Goal: Information Seeking & Learning: Learn about a topic

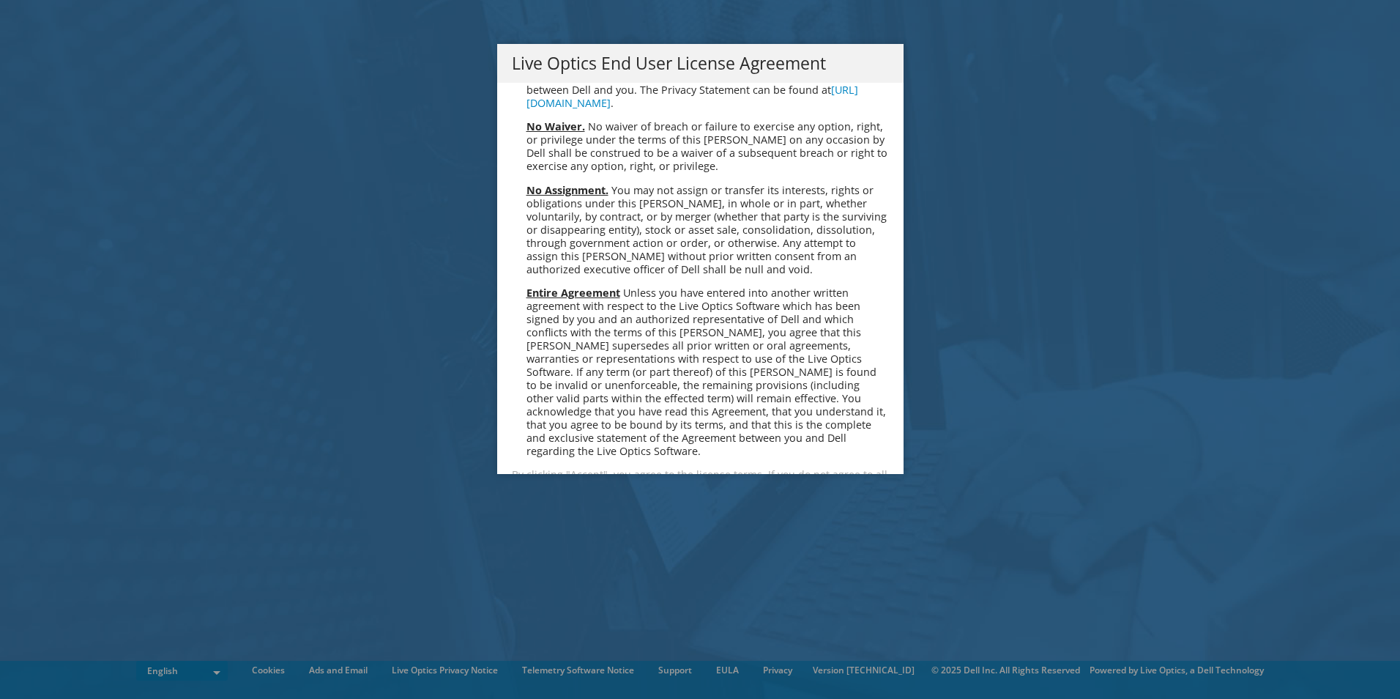
scroll to position [5539, 0]
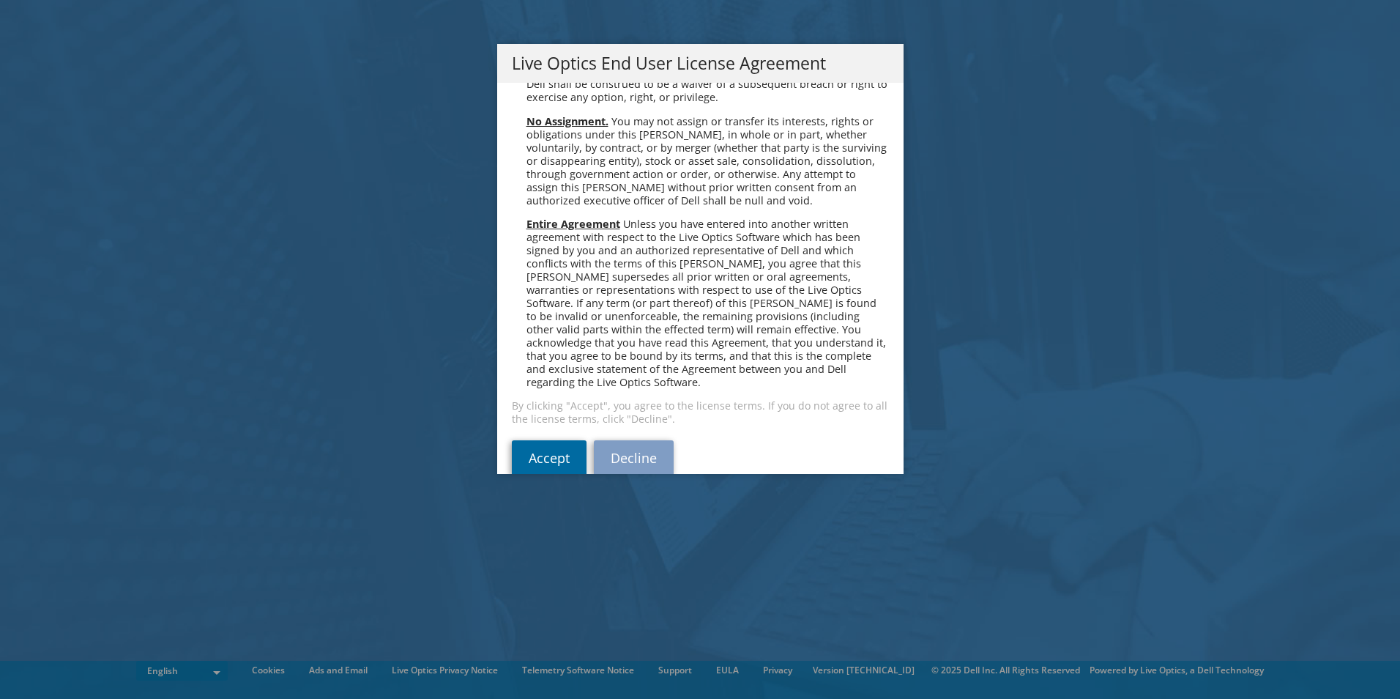
click at [527, 440] on link "Accept" at bounding box center [549, 457] width 75 height 35
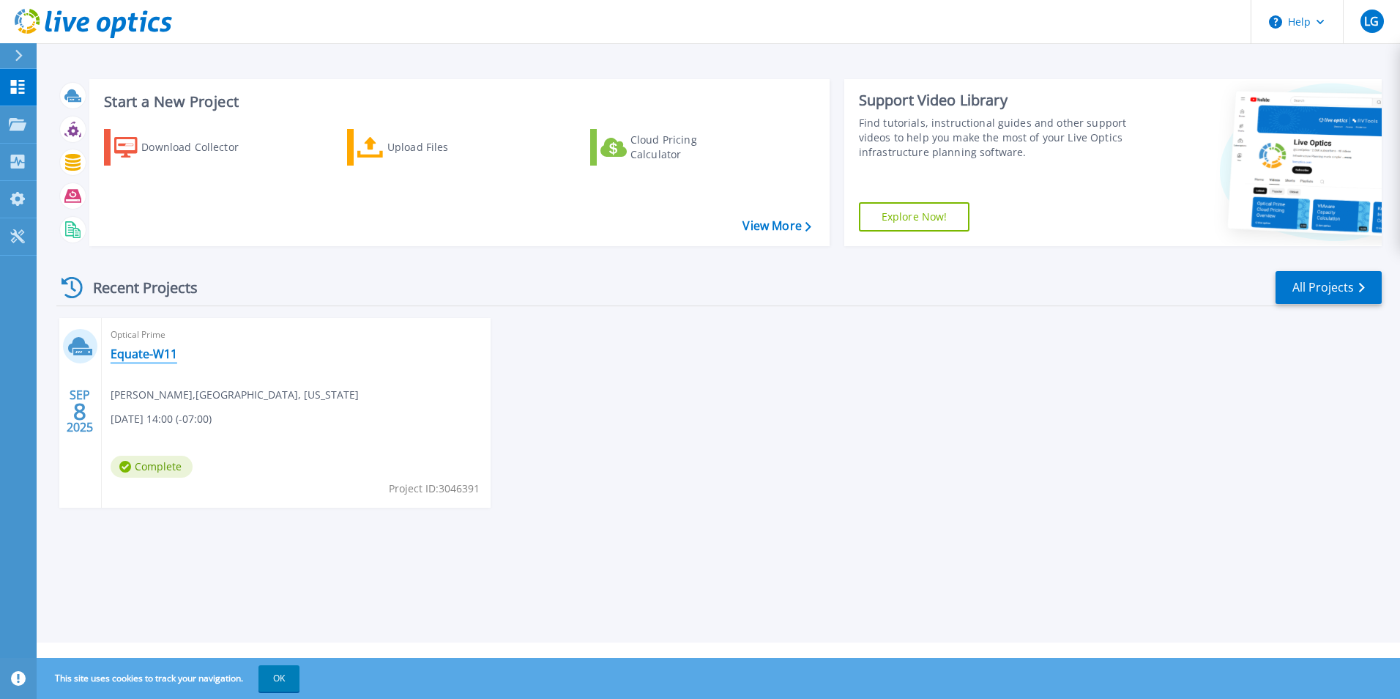
click at [141, 355] on link "Equate-W11" at bounding box center [144, 353] width 67 height 15
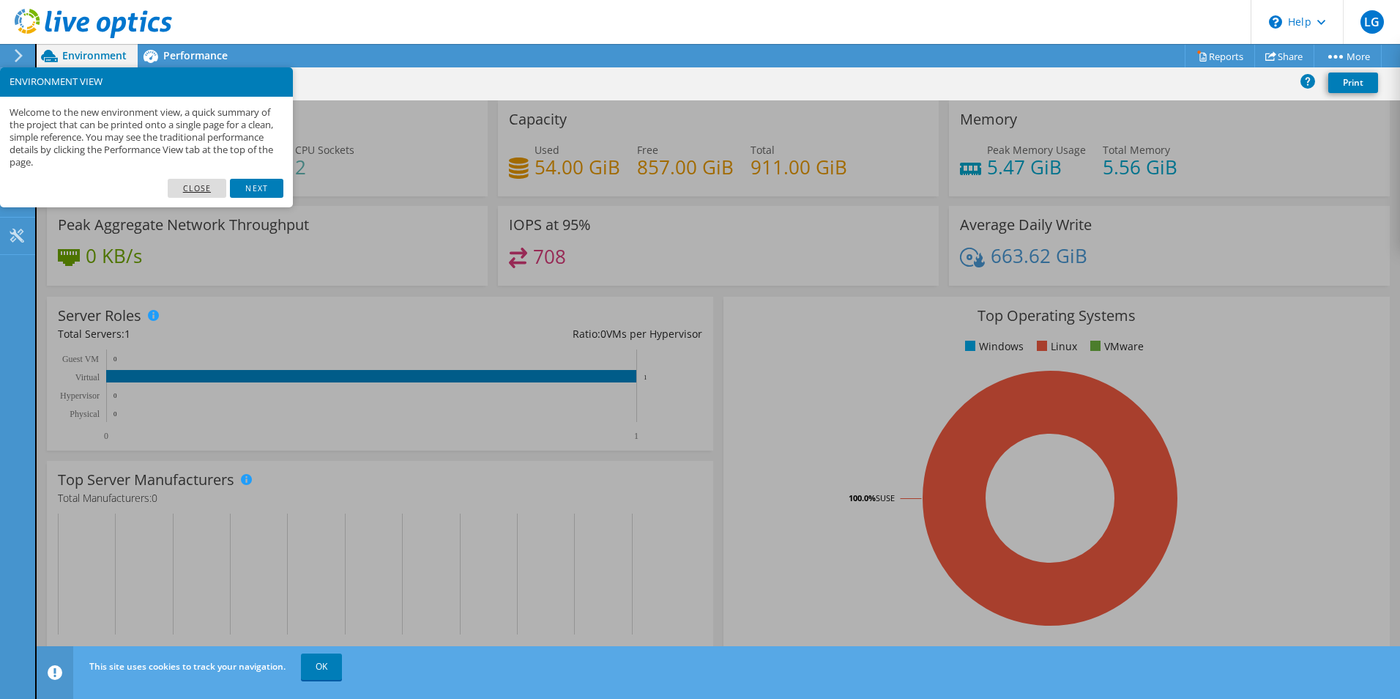
click at [198, 185] on link "Close" at bounding box center [197, 188] width 59 height 19
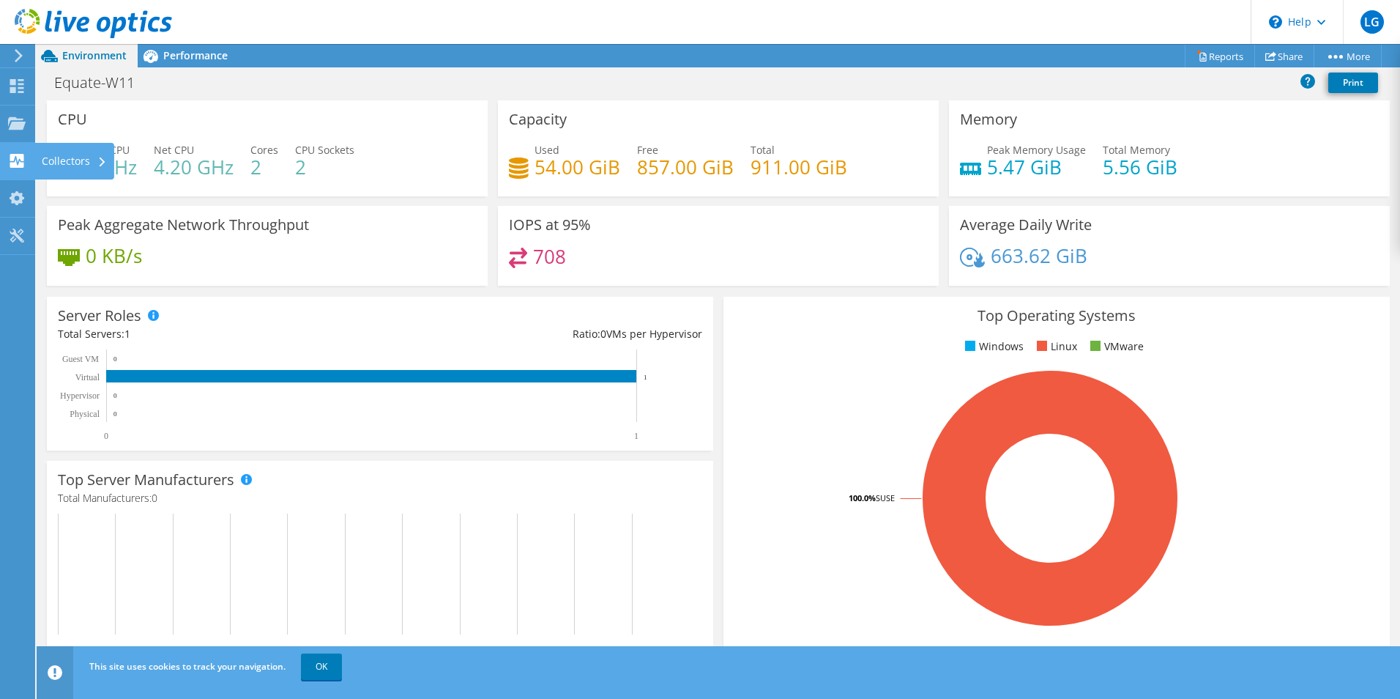
click at [12, 157] on use at bounding box center [17, 161] width 14 height 14
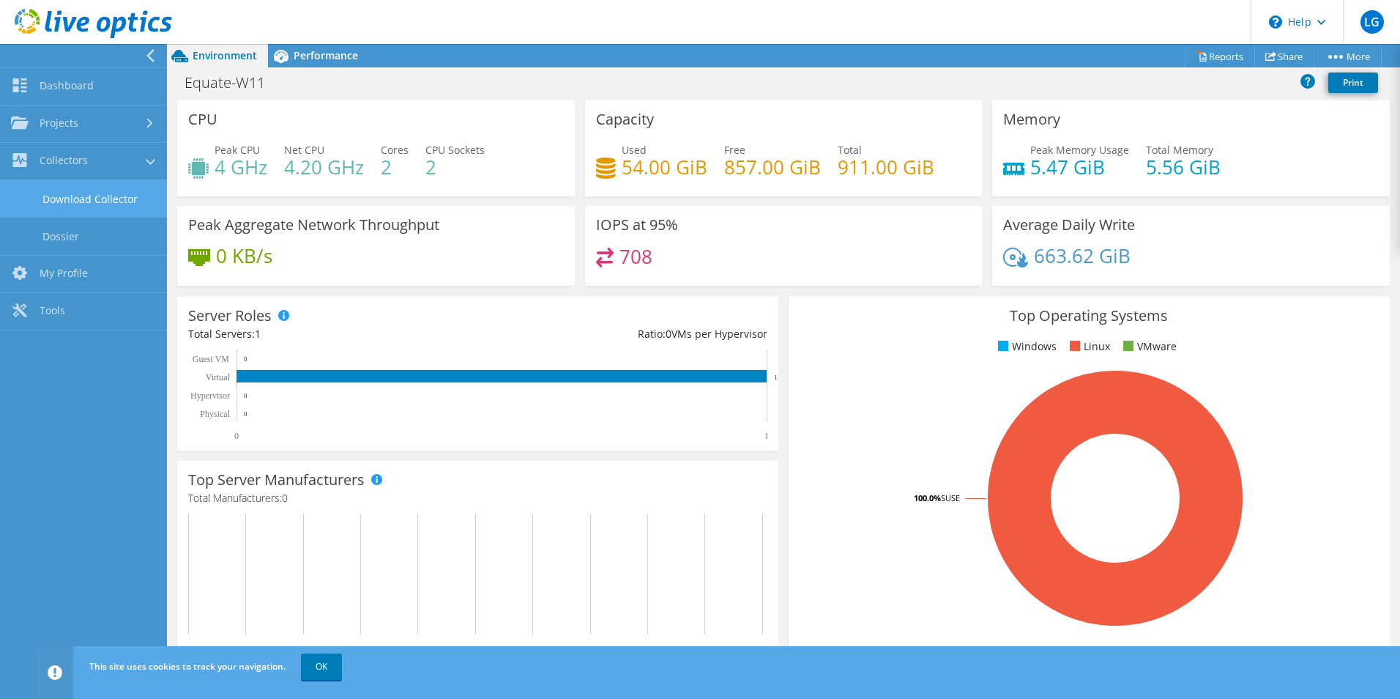
click at [103, 194] on link "Download Collector" at bounding box center [83, 198] width 167 height 37
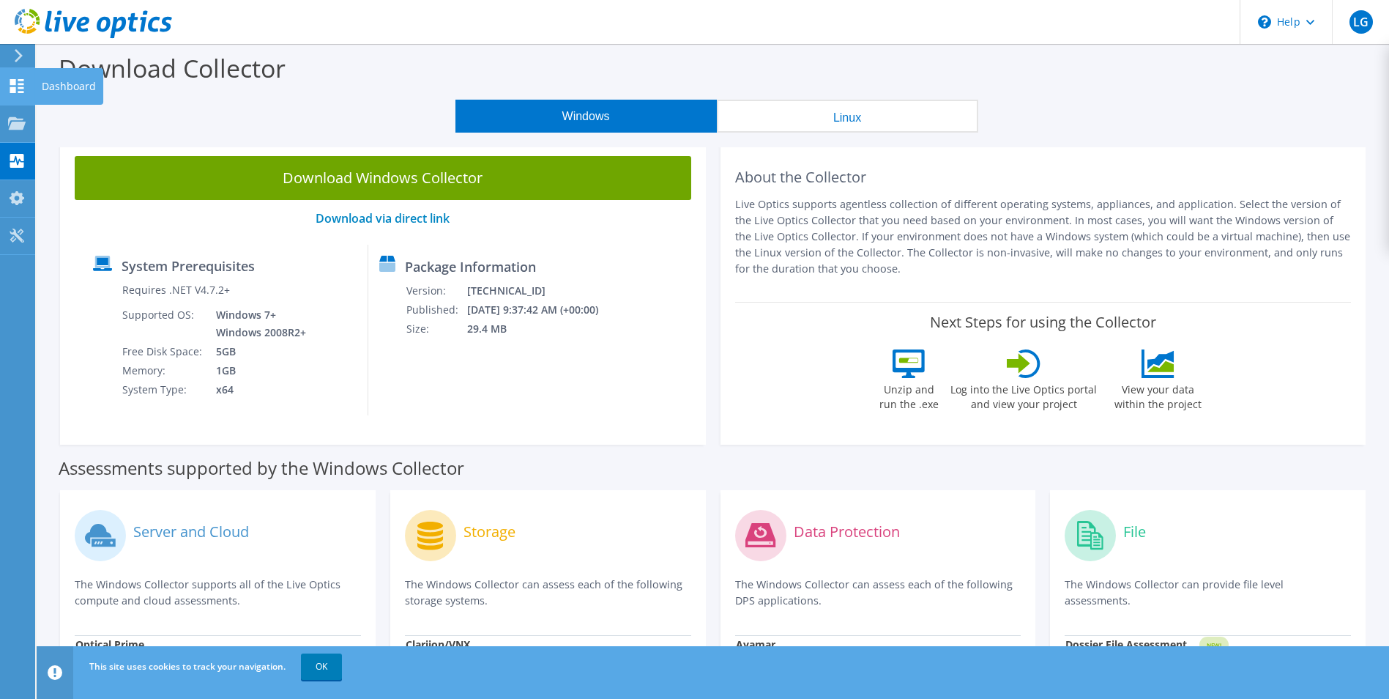
click at [18, 85] on icon at bounding box center [17, 86] width 18 height 14
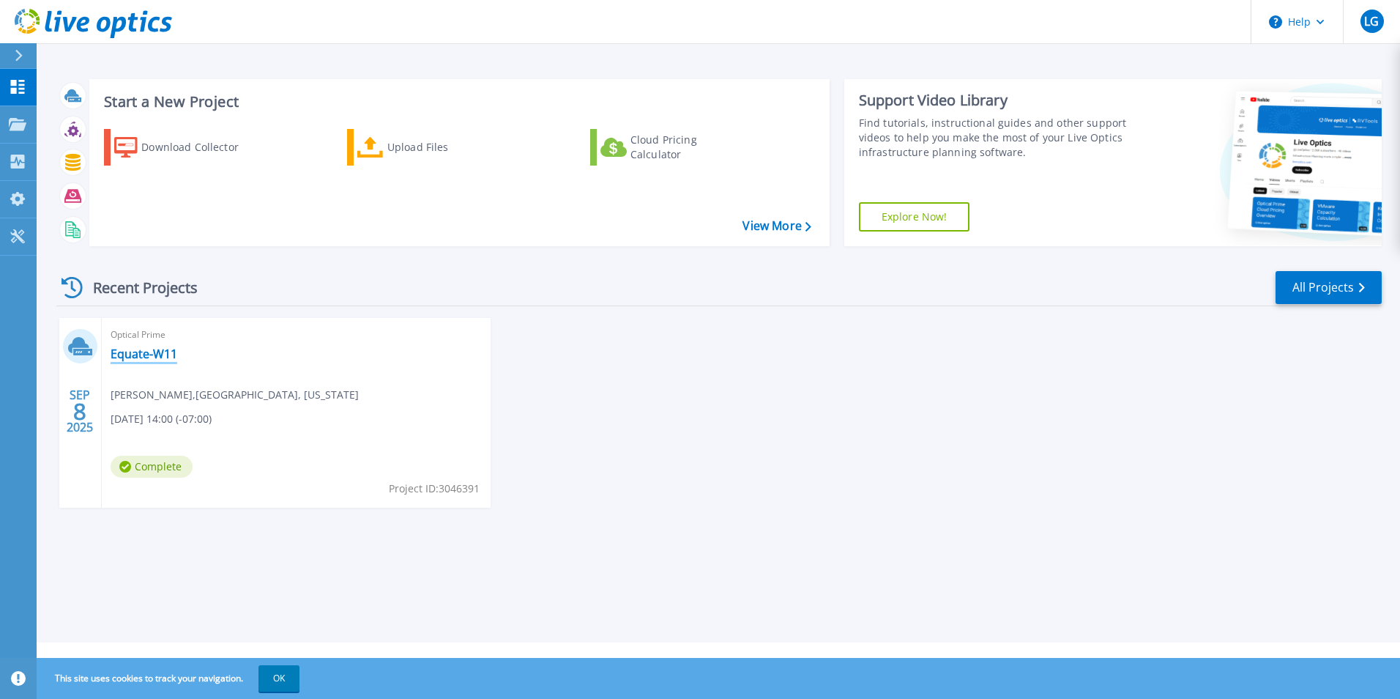
click at [151, 357] on link "Equate-W11" at bounding box center [144, 353] width 67 height 15
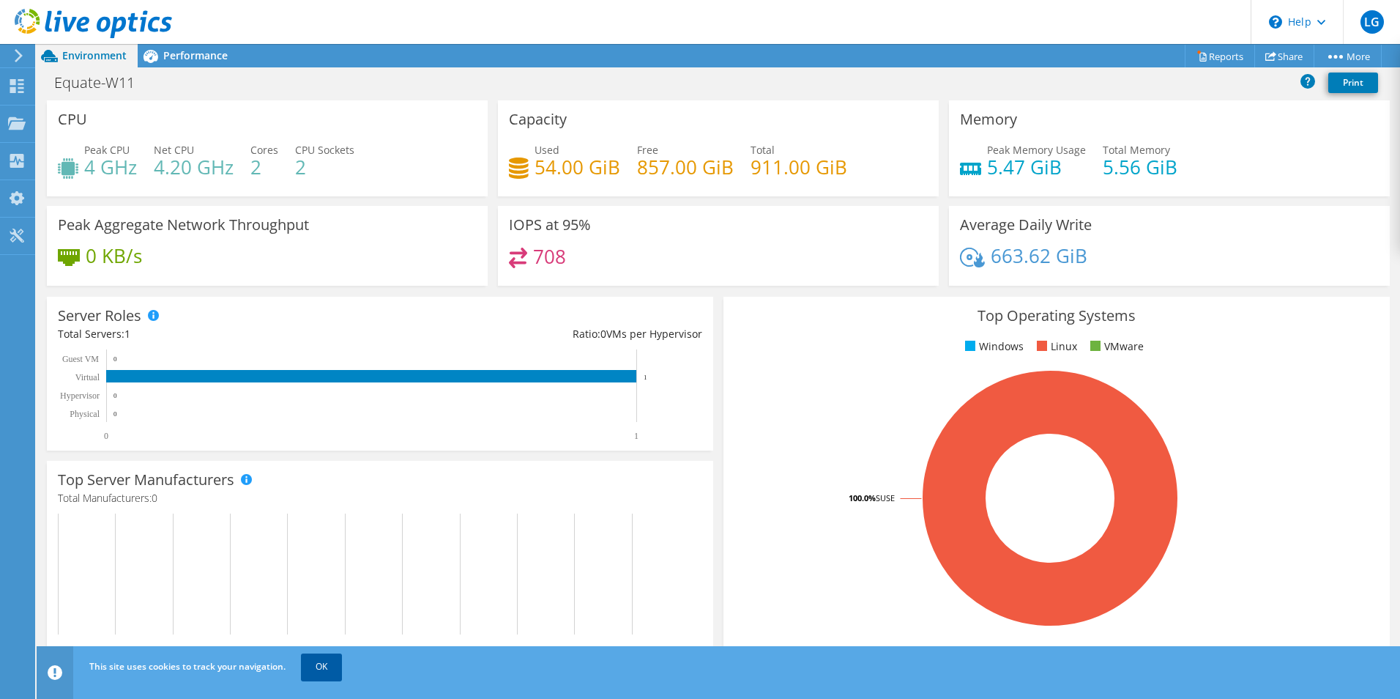
click at [323, 672] on link "OK" at bounding box center [321, 666] width 41 height 26
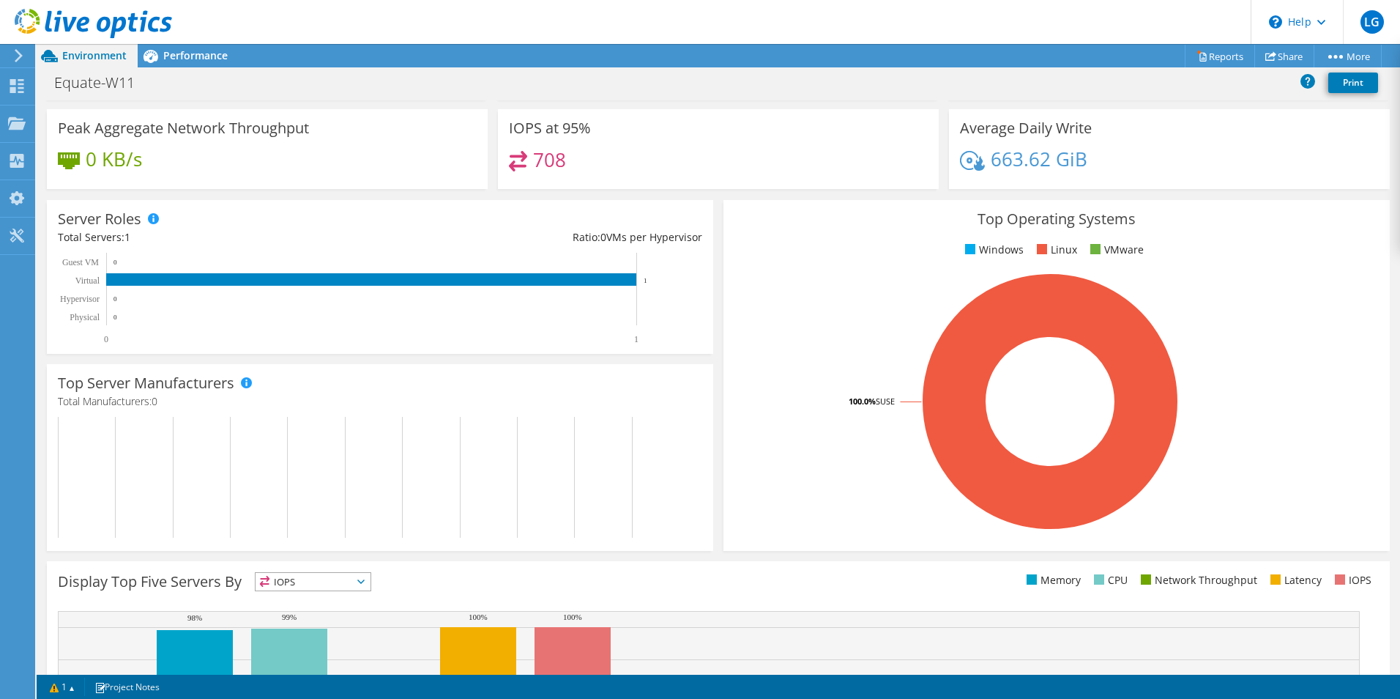
scroll to position [279, 0]
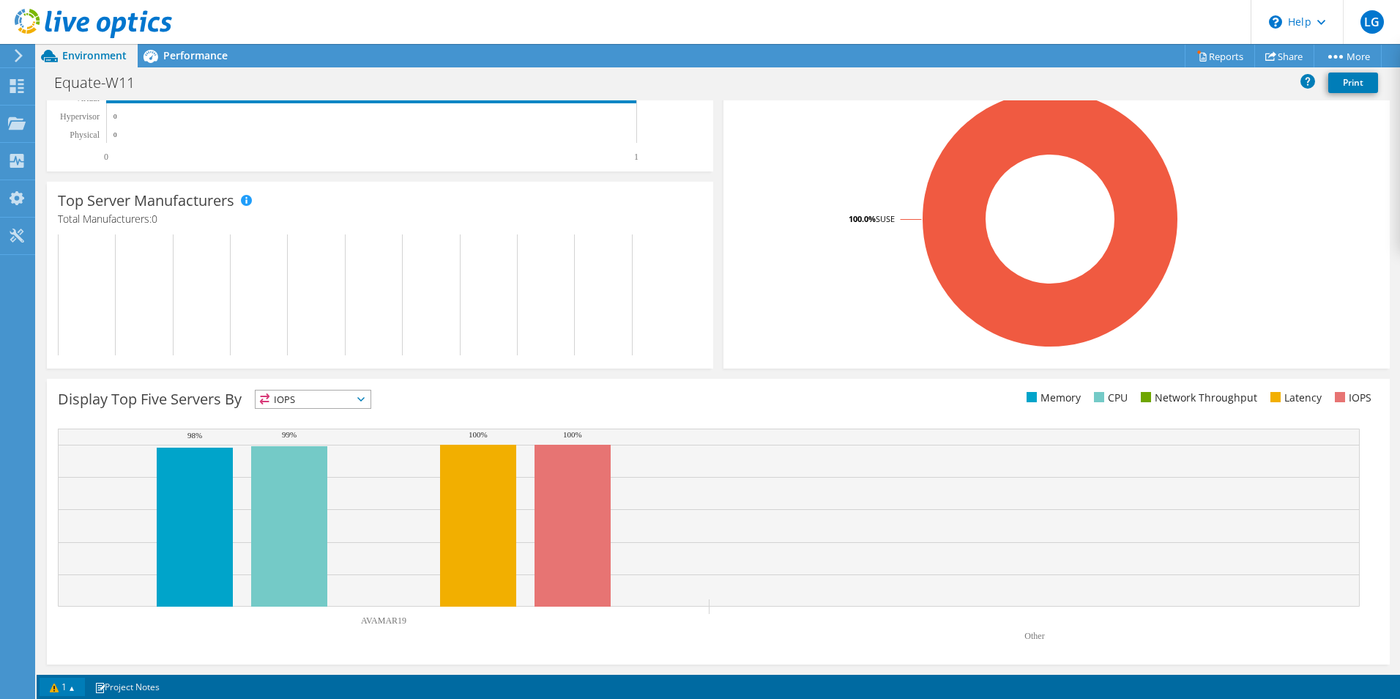
click at [57, 684] on link "1" at bounding box center [62, 687] width 45 height 18
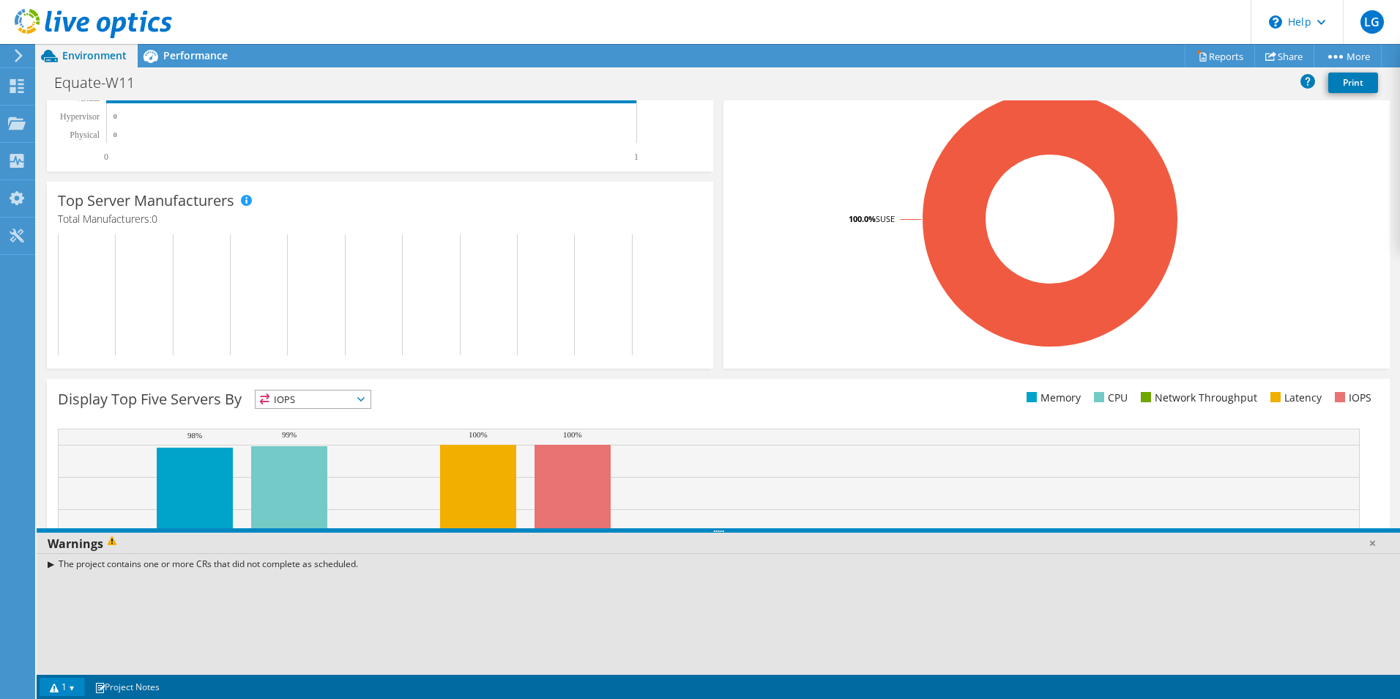
click at [51, 563] on div "The project contains one or more CRs that did not complete as scheduled." at bounding box center [719, 563] width 1364 height 21
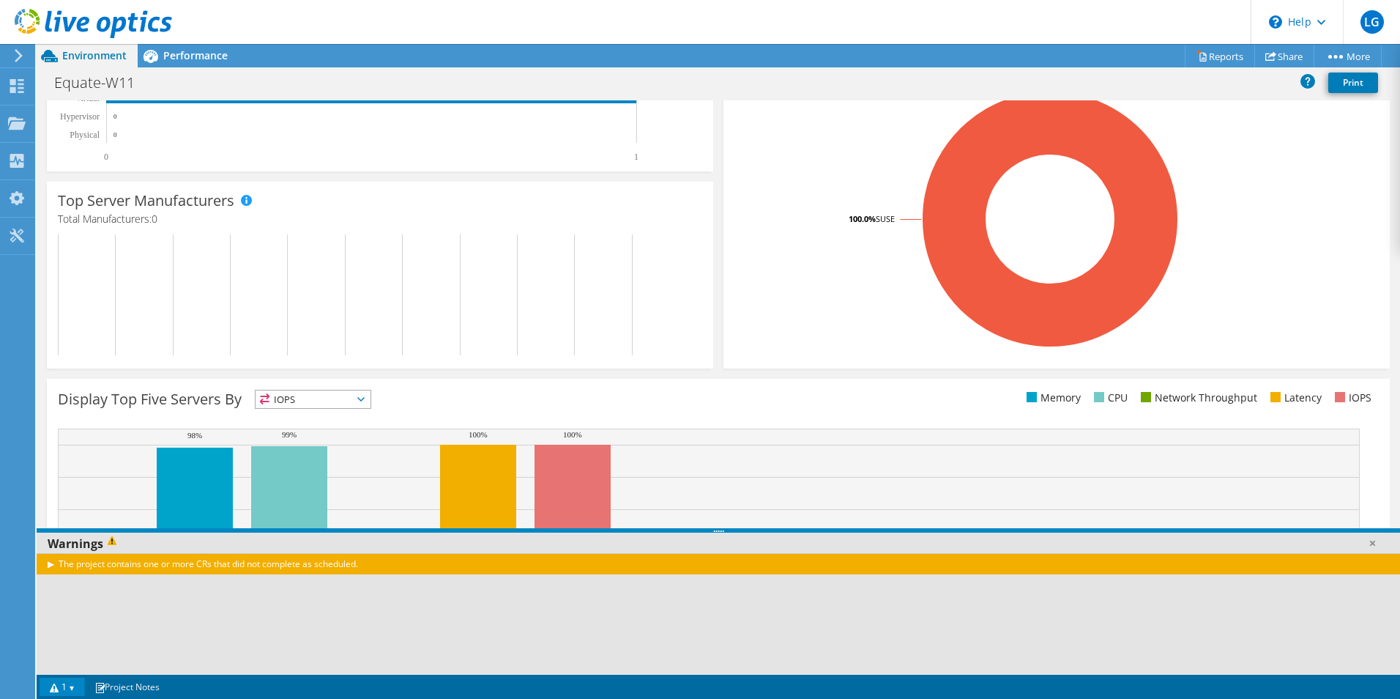
click at [51, 563] on div "The project contains one or more CRs that did not complete as scheduled." at bounding box center [719, 563] width 1364 height 21
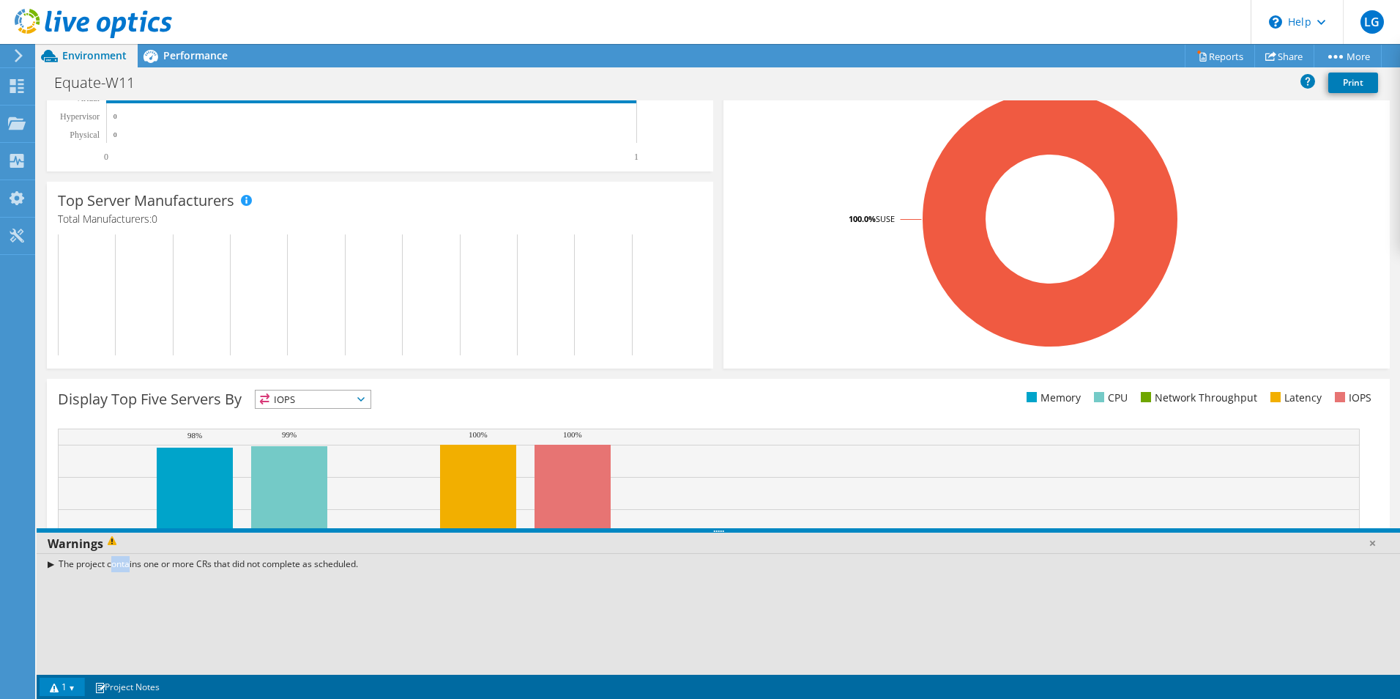
click at [51, 563] on div "The project contains one or more CRs that did not complete as scheduled." at bounding box center [719, 563] width 1364 height 21
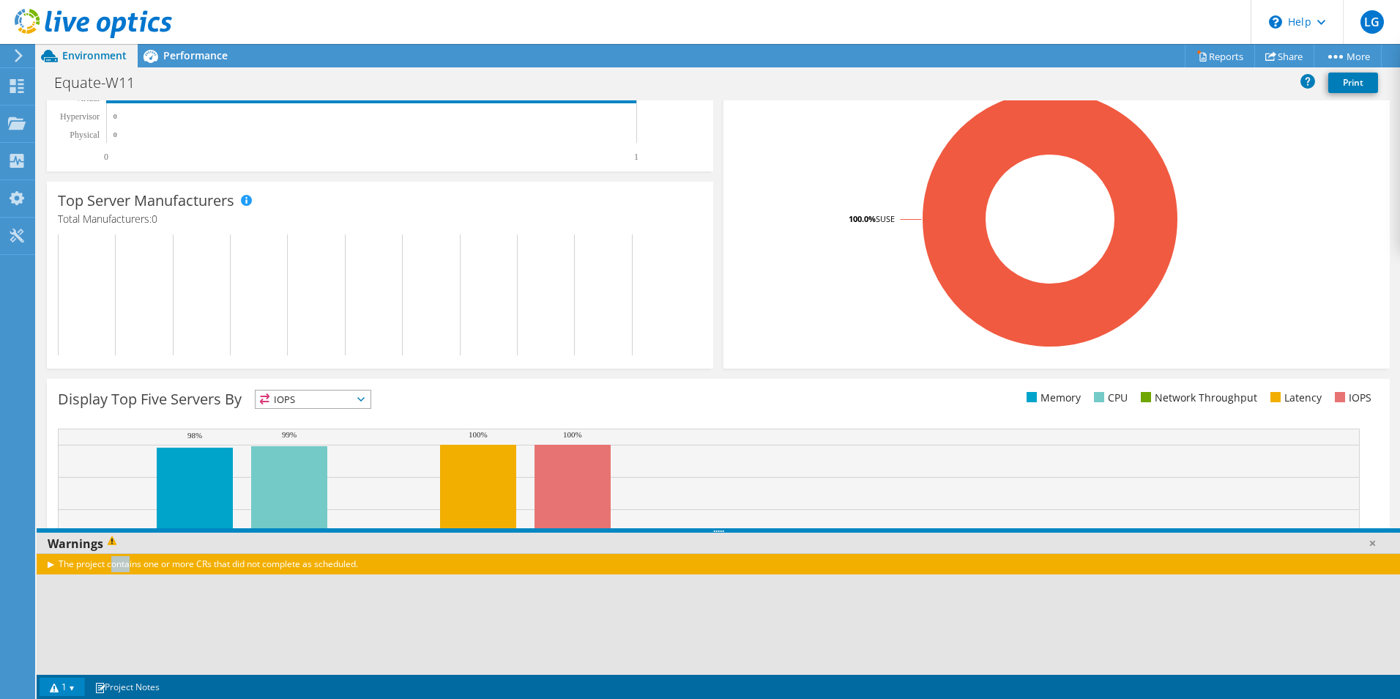
click at [51, 563] on div "The project contains one or more CRs that did not complete as scheduled." at bounding box center [719, 563] width 1364 height 21
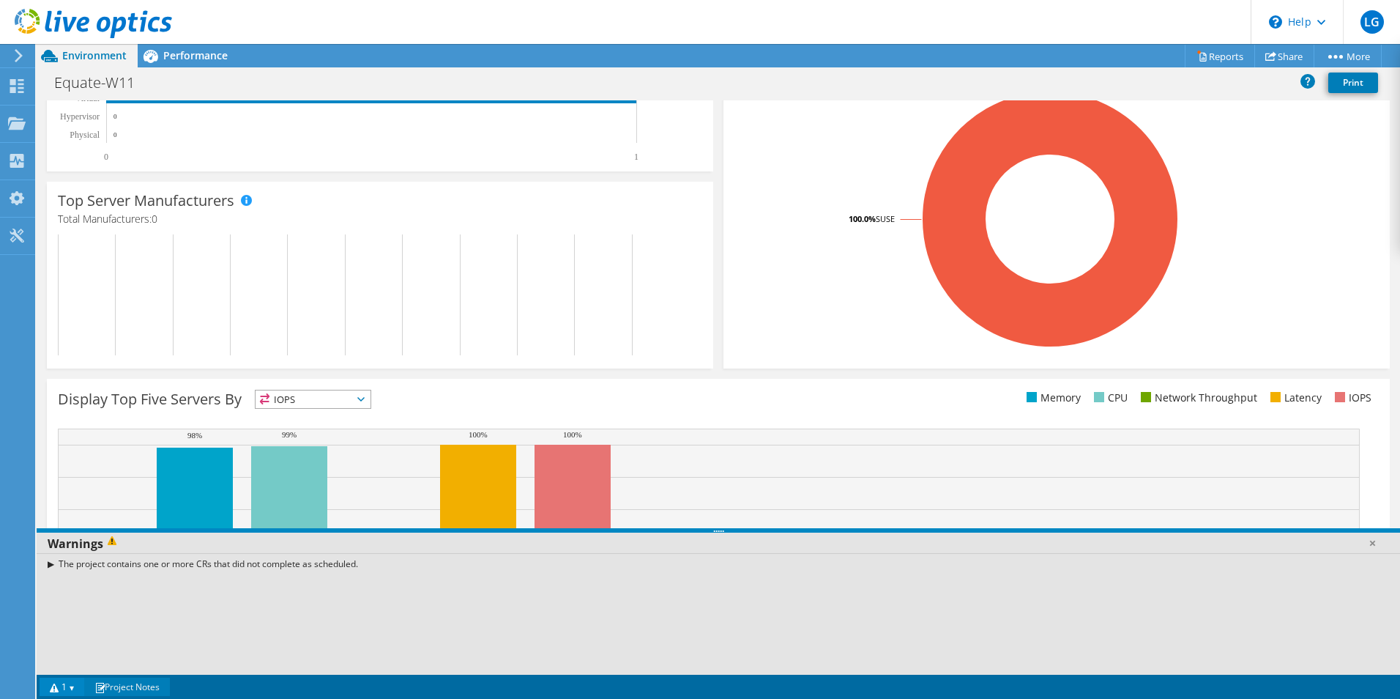
click at [140, 683] on link "Project Notes" at bounding box center [127, 687] width 86 height 18
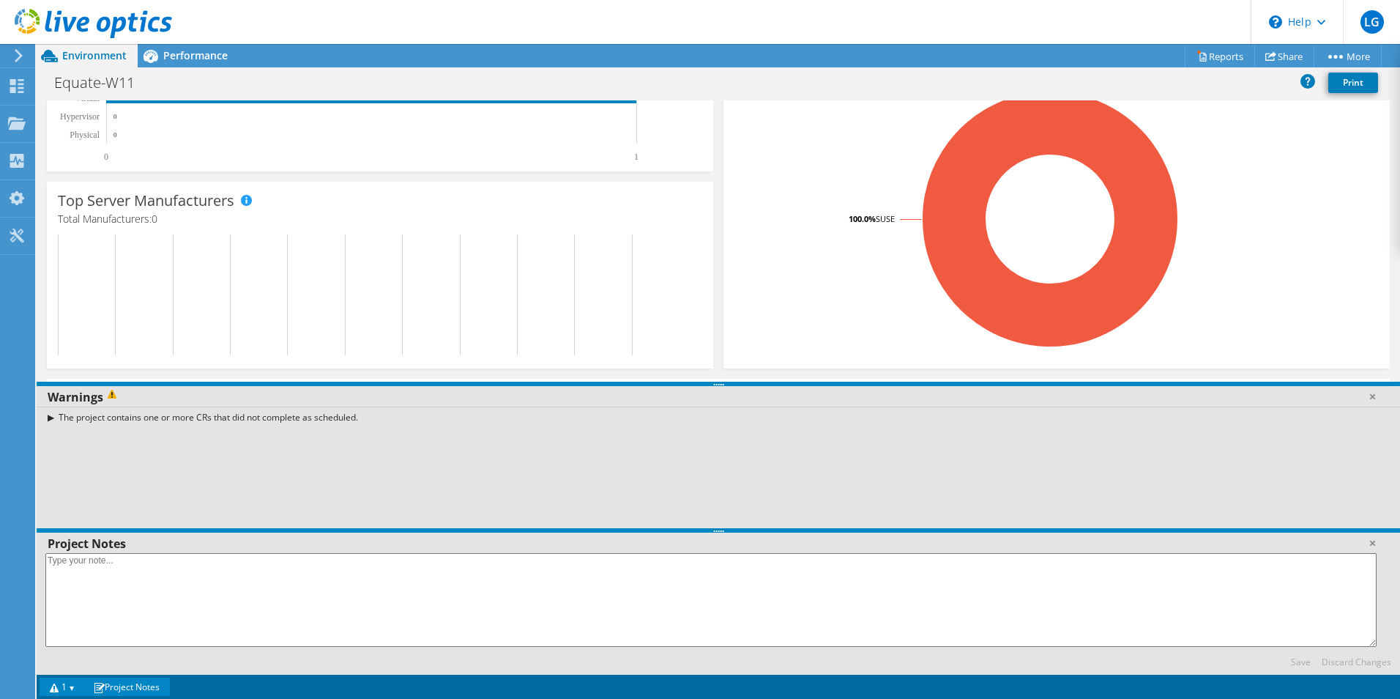
click at [64, 683] on link "1" at bounding box center [62, 687] width 45 height 18
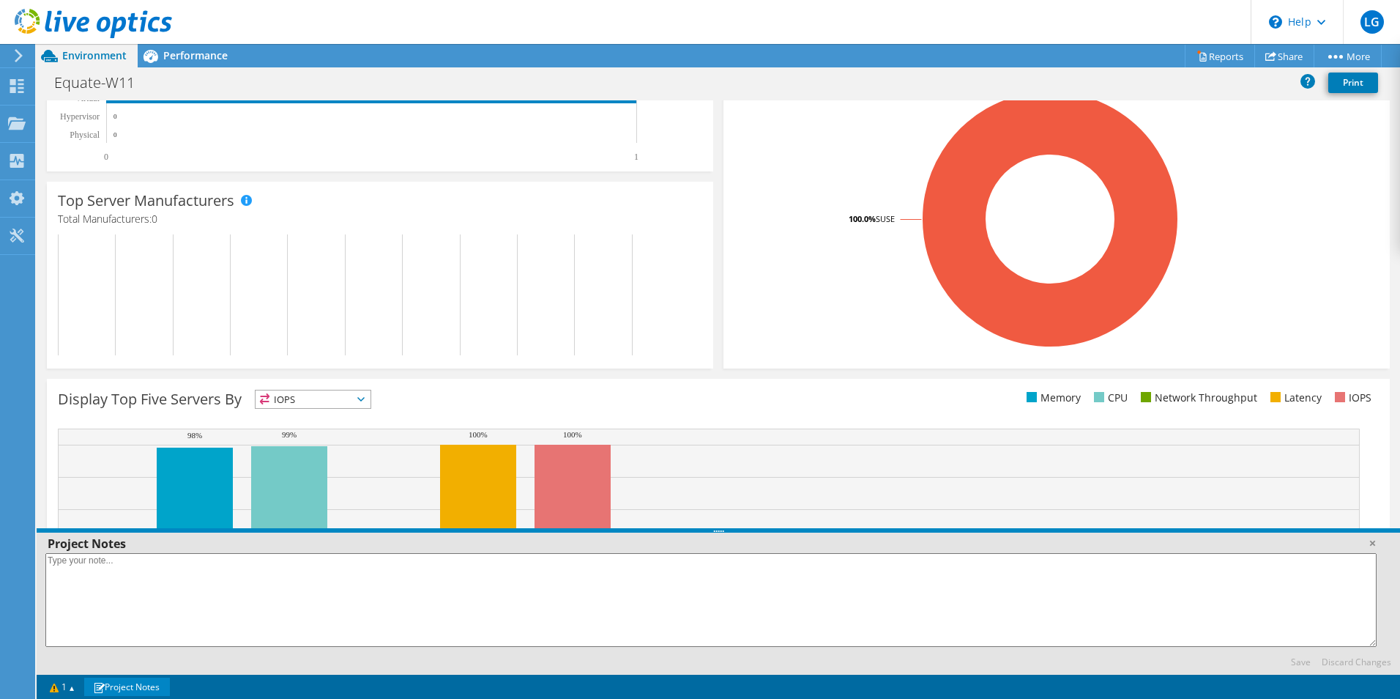
click at [143, 692] on link "Project Notes" at bounding box center [127, 687] width 86 height 18
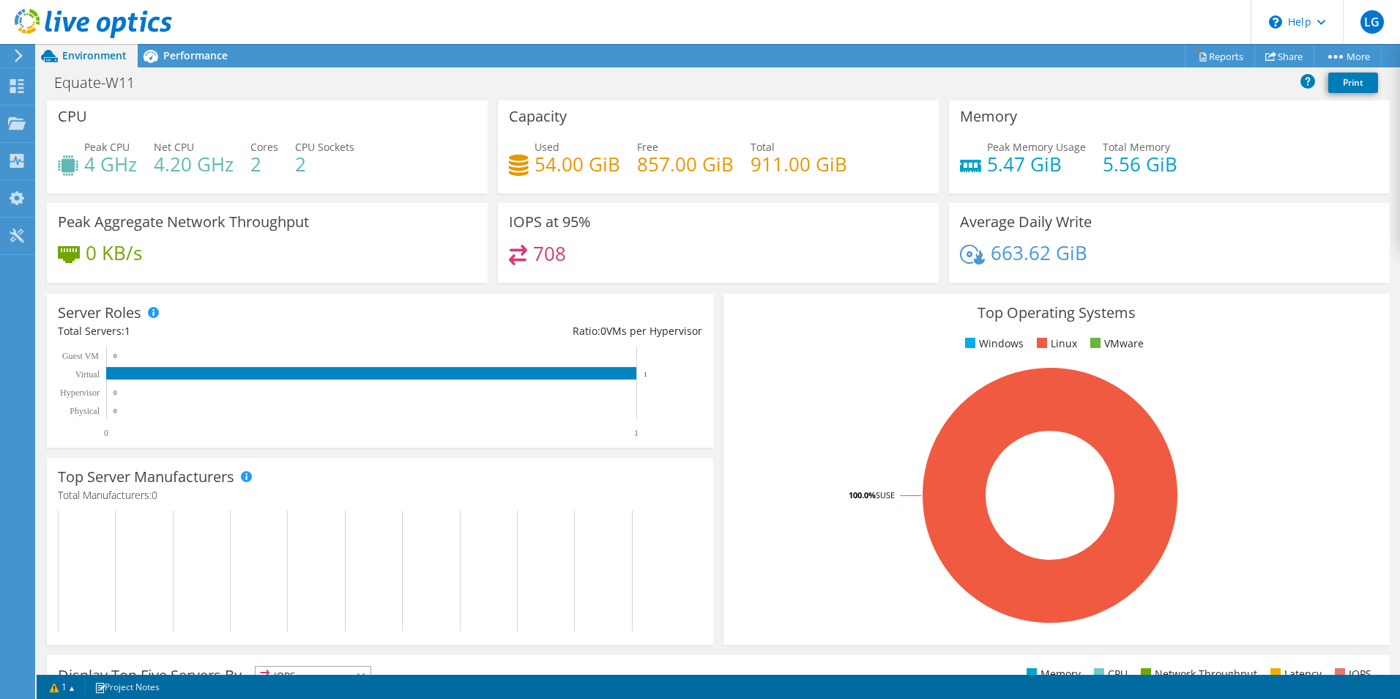
scroll to position [0, 0]
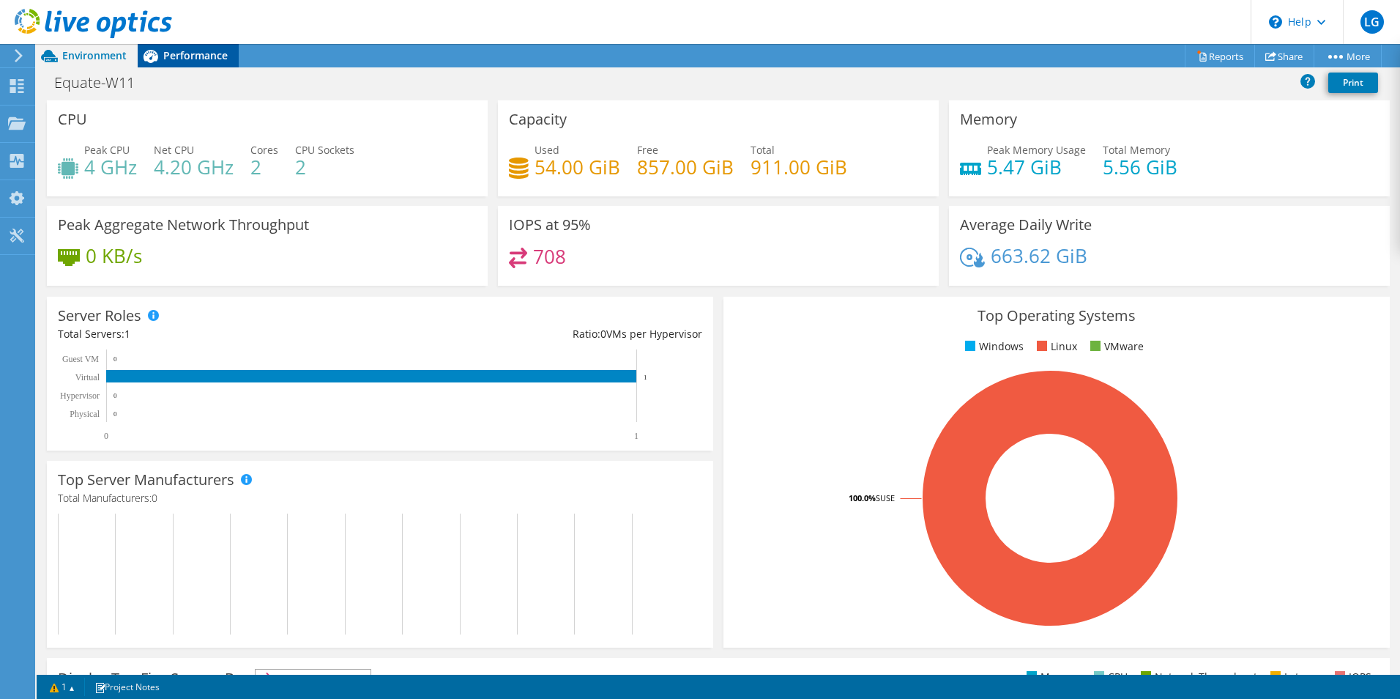
click at [193, 57] on span "Performance" at bounding box center [195, 55] width 64 height 14
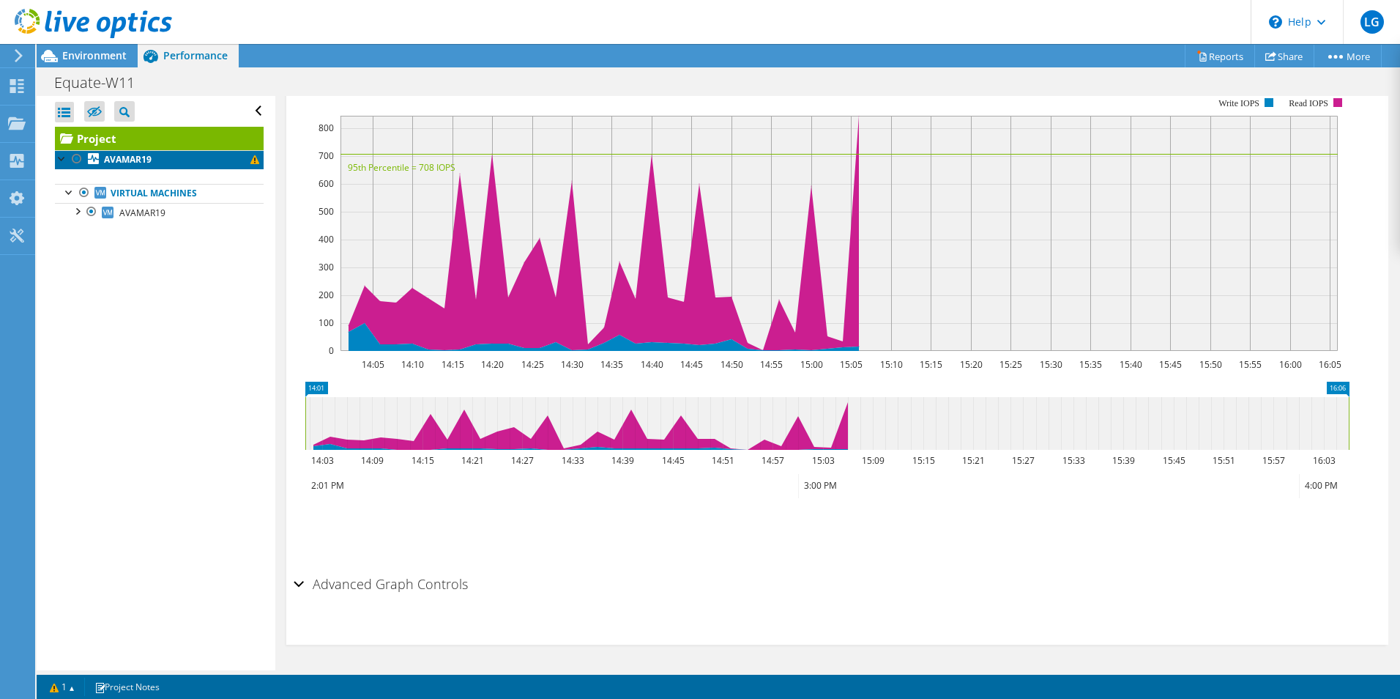
click at [123, 161] on b "AVAMAR19" at bounding box center [128, 159] width 48 height 12
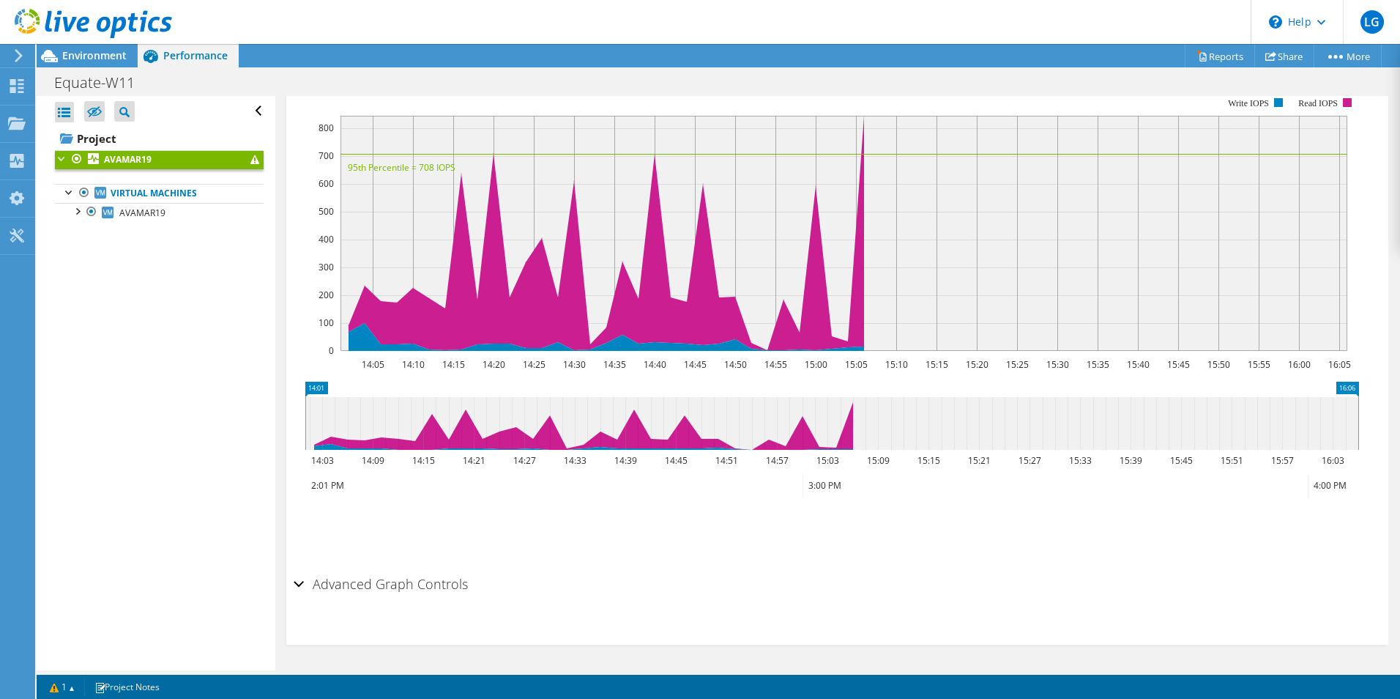
scroll to position [313, 0]
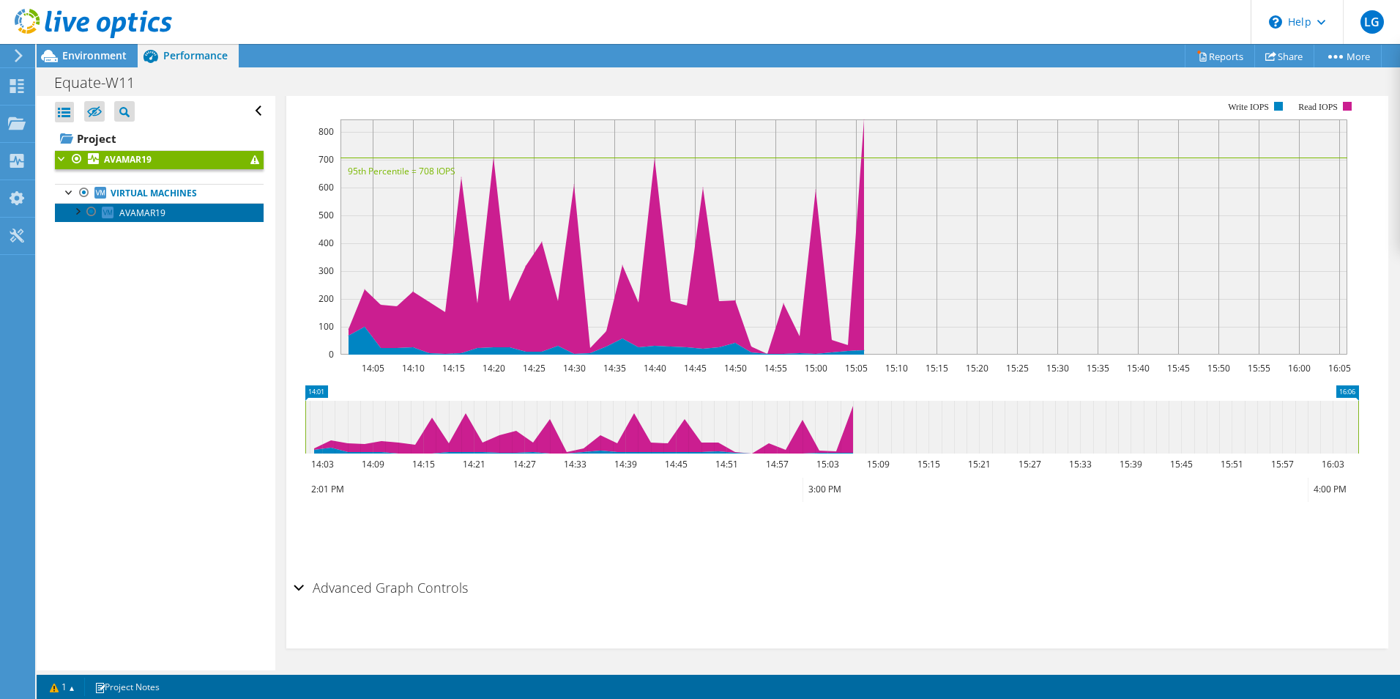
click at [145, 215] on span "AVAMAR19" at bounding box center [142, 213] width 46 height 12
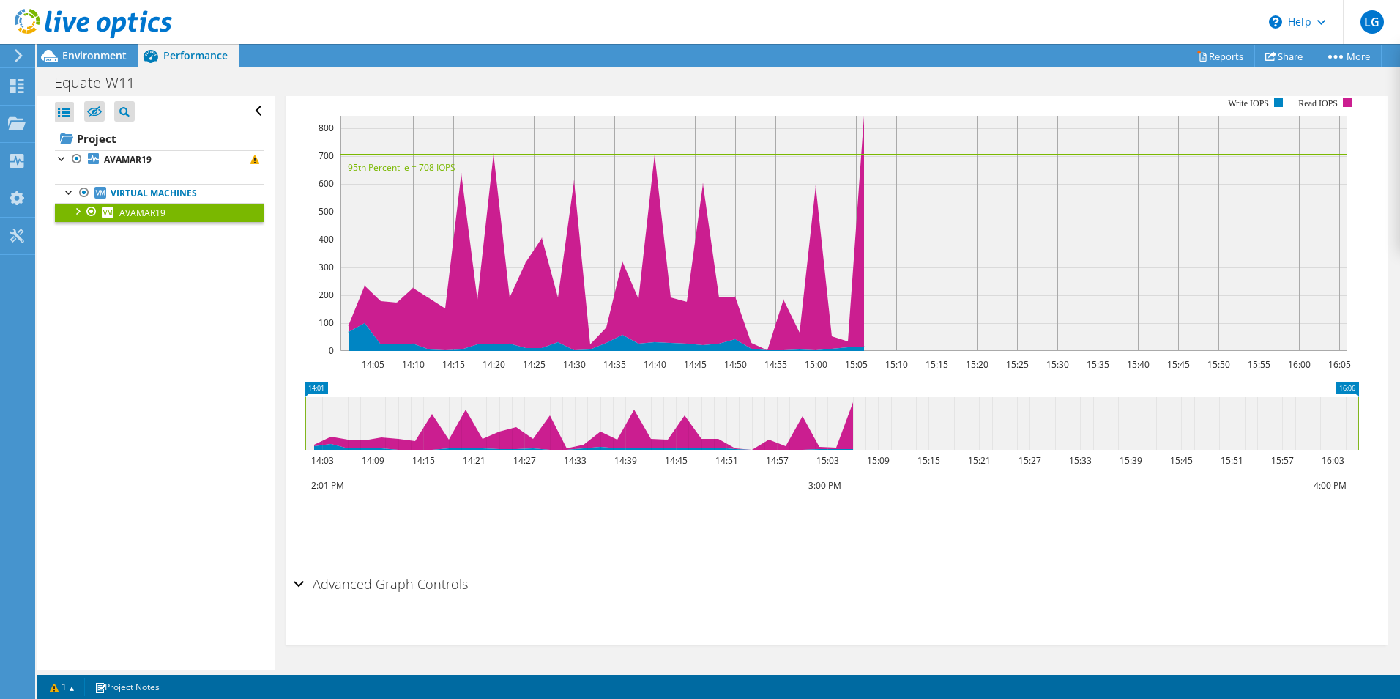
scroll to position [288, 0]
click at [76, 213] on div at bounding box center [77, 210] width 15 height 15
click at [63, 161] on div at bounding box center [62, 157] width 15 height 15
click at [235, 162] on link "AVAMAR19" at bounding box center [159, 159] width 209 height 19
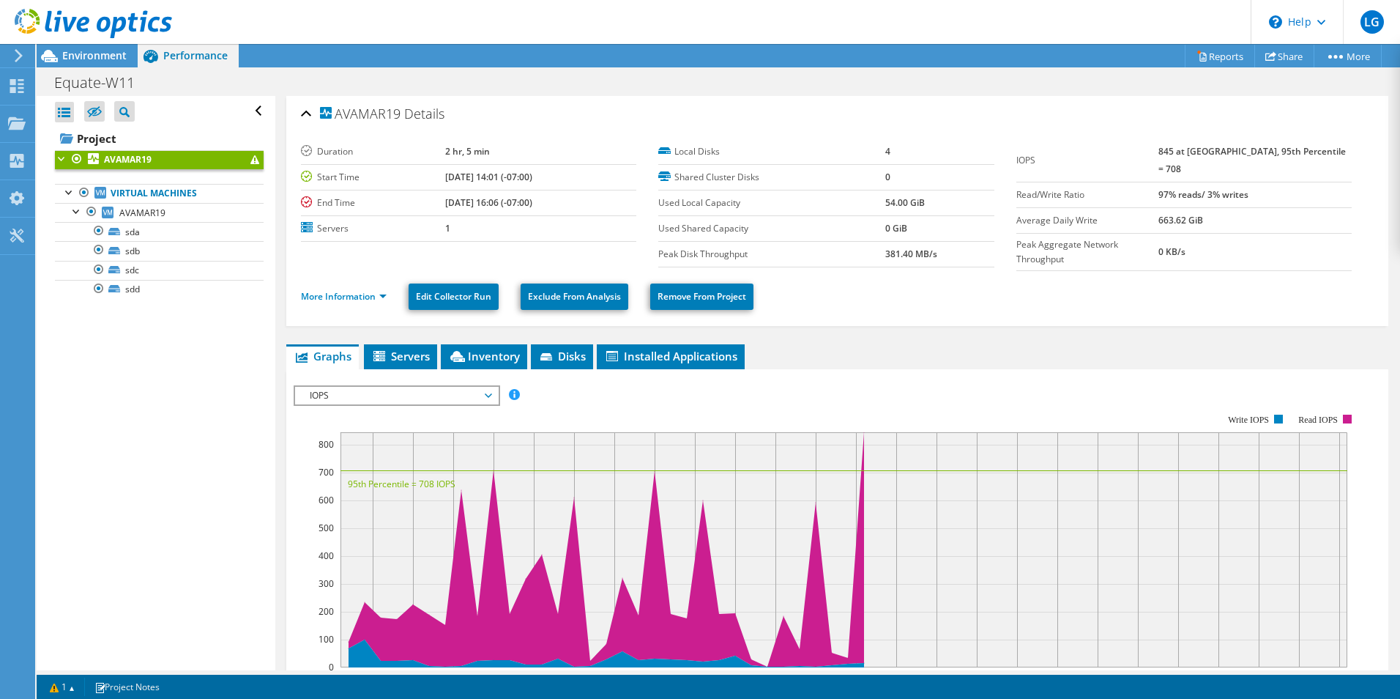
scroll to position [0, 0]
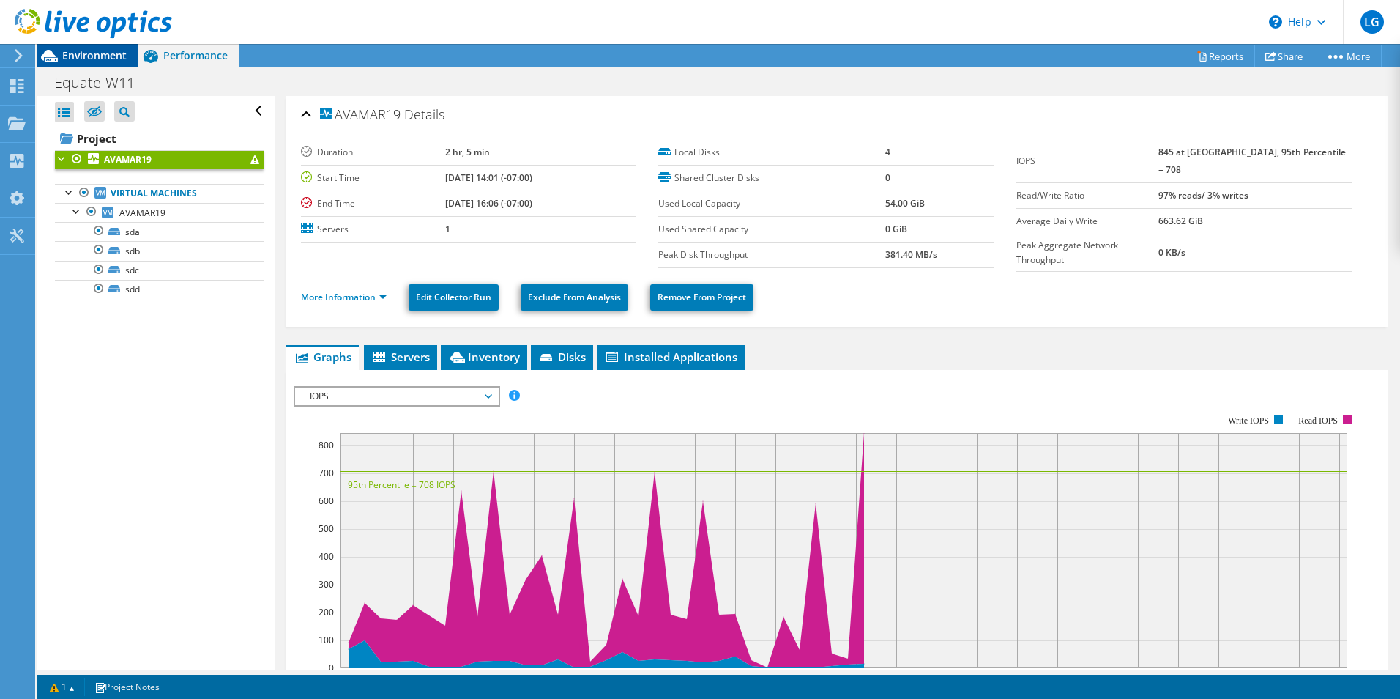
click at [88, 54] on span "Environment" at bounding box center [94, 55] width 64 height 14
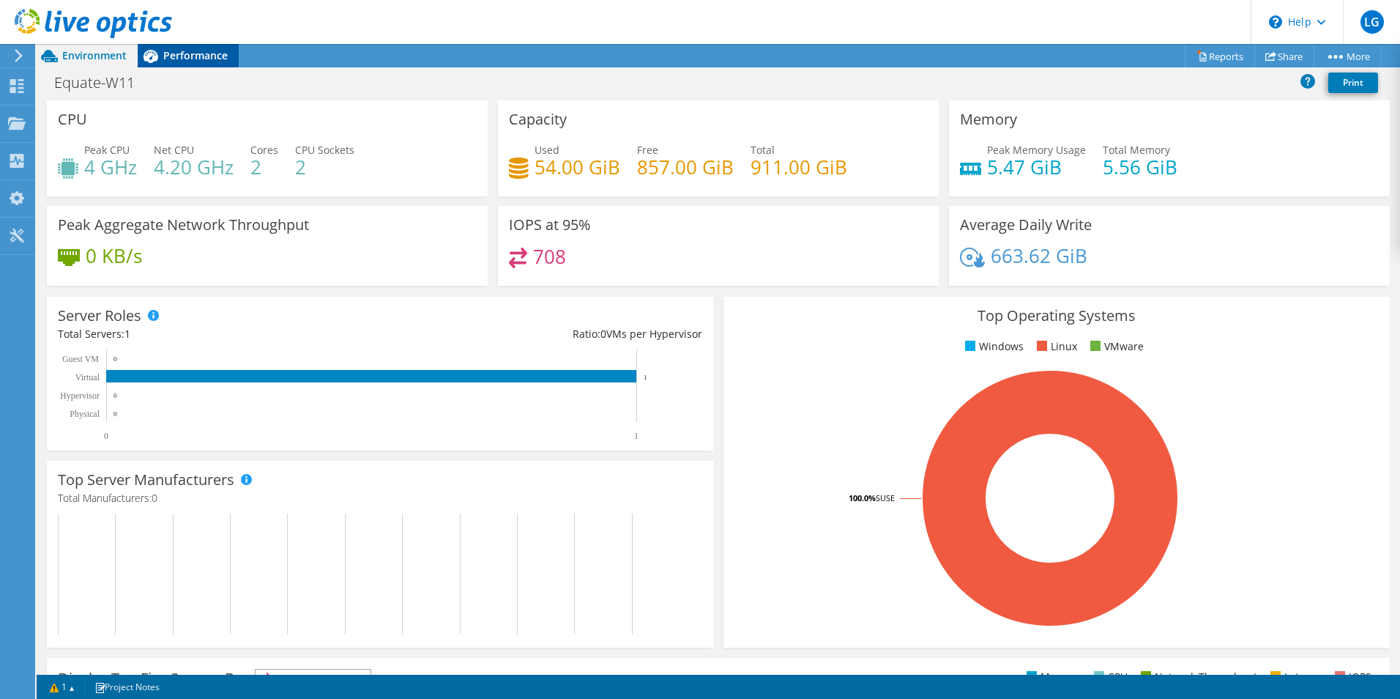
click at [193, 54] on span "Performance" at bounding box center [195, 55] width 64 height 14
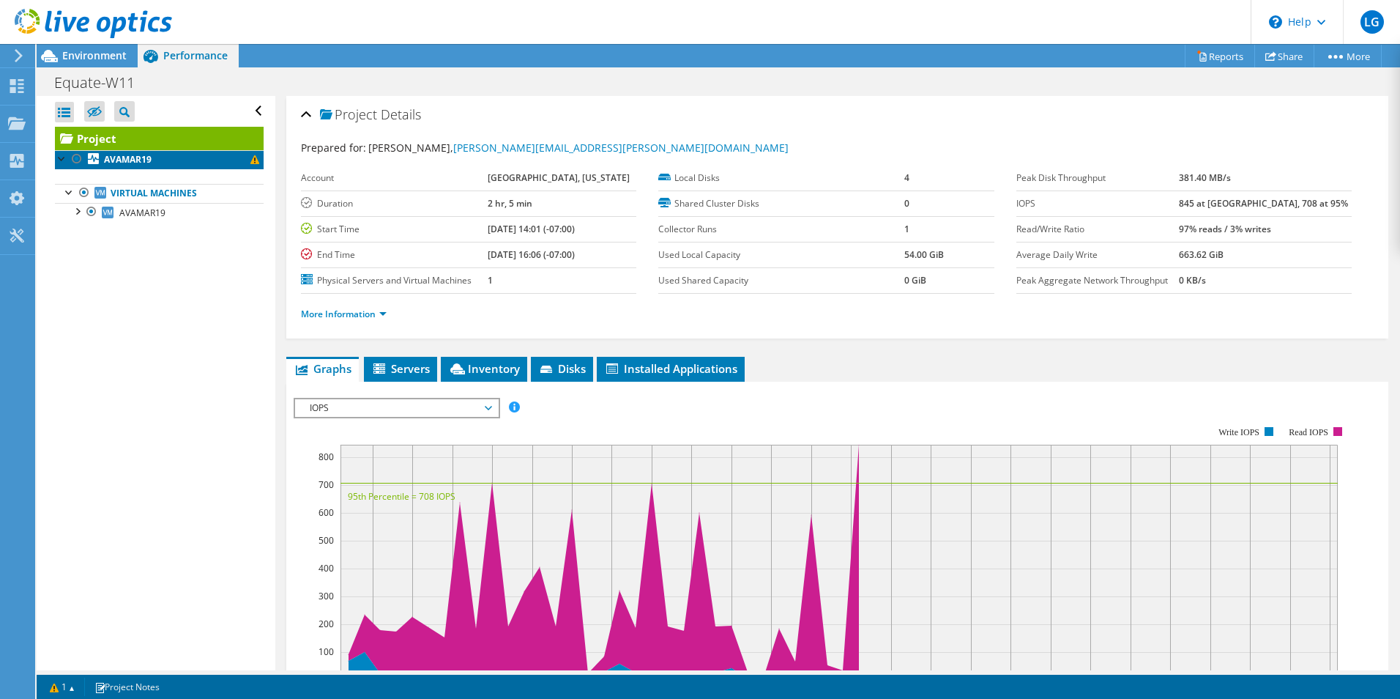
click at [137, 155] on b "AVAMAR19" at bounding box center [128, 159] width 48 height 12
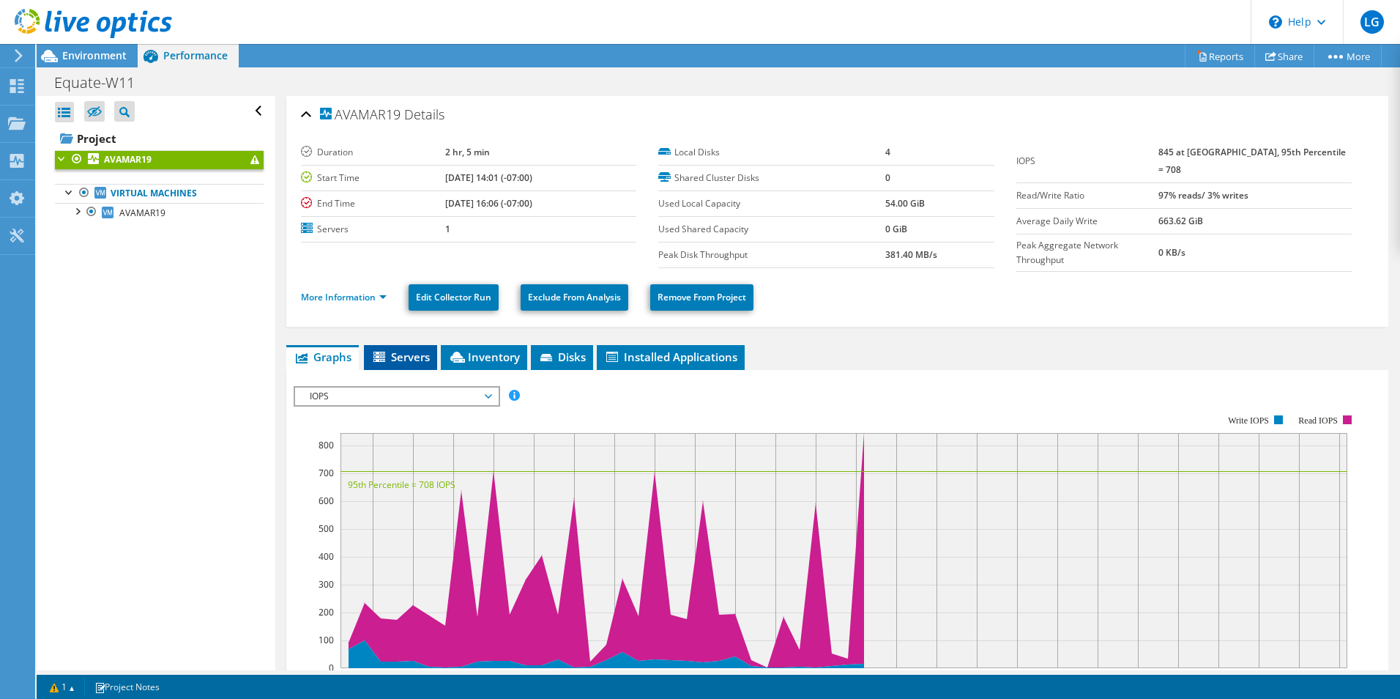
click at [395, 352] on span "Servers" at bounding box center [400, 356] width 59 height 15
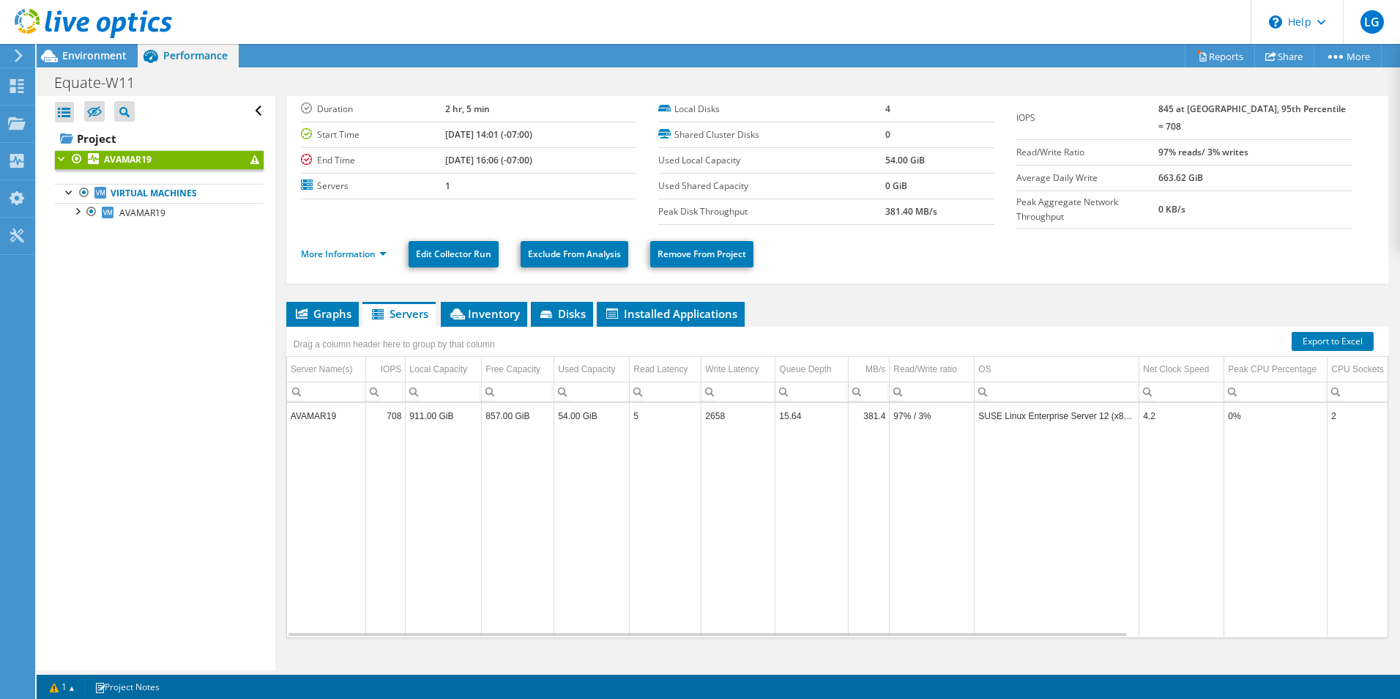
scroll to position [63, 0]
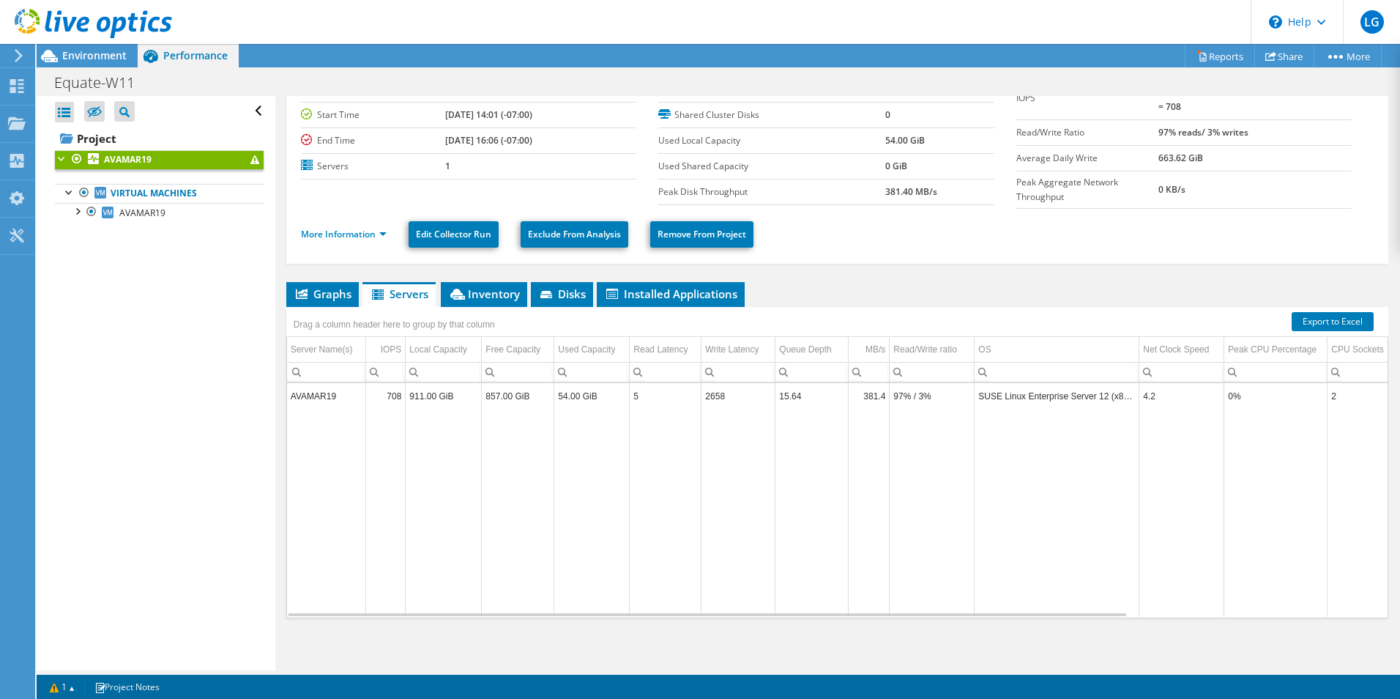
click at [396, 394] on td "708" at bounding box center [386, 396] width 40 height 26
drag, startPoint x: 396, startPoint y: 394, endPoint x: 311, endPoint y: 387, distance: 85.2
click at [311, 387] on td "AVAMAR19" at bounding box center [326, 396] width 79 height 26
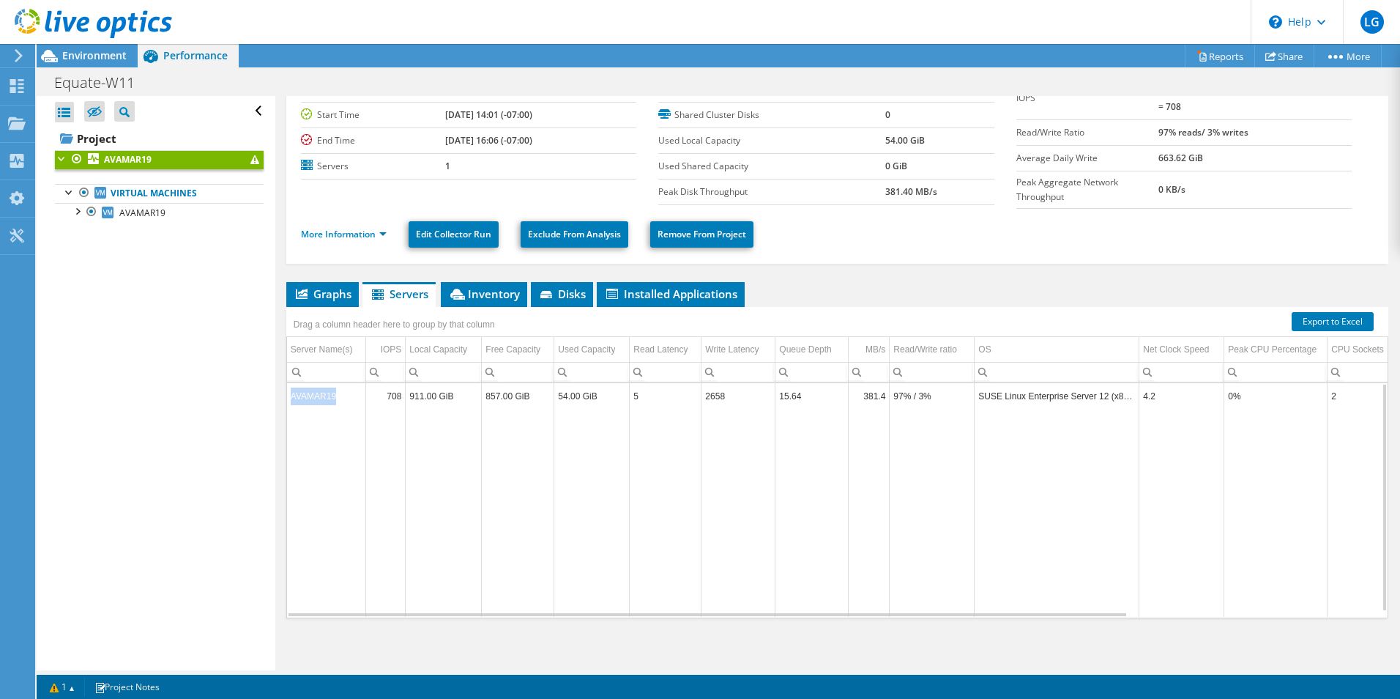
click at [311, 388] on td "AVAMAR19" at bounding box center [326, 396] width 79 height 26
click at [311, 389] on td "AVAMAR19" at bounding box center [326, 396] width 79 height 26
drag, startPoint x: 311, startPoint y: 389, endPoint x: 360, endPoint y: 431, distance: 64.9
click at [360, 431] on td "Data grid" at bounding box center [326, 513] width 79 height 208
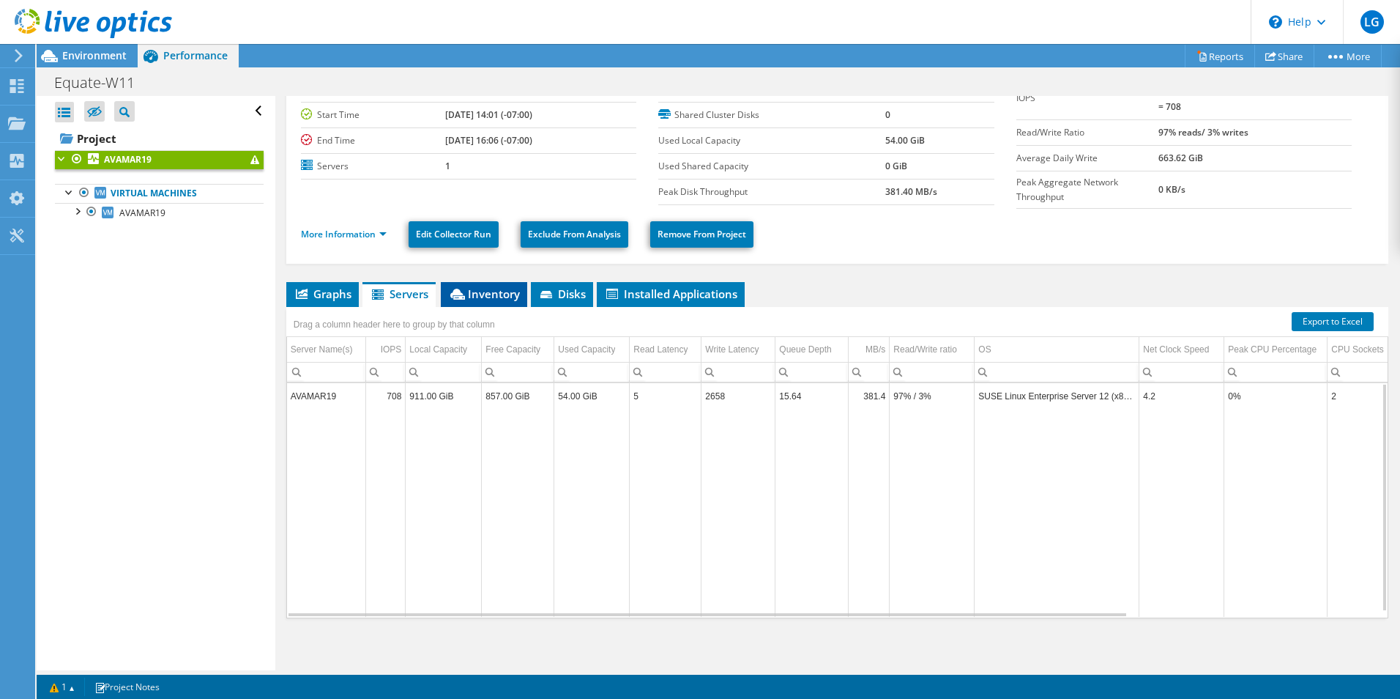
click at [499, 286] on span "Inventory" at bounding box center [484, 293] width 72 height 15
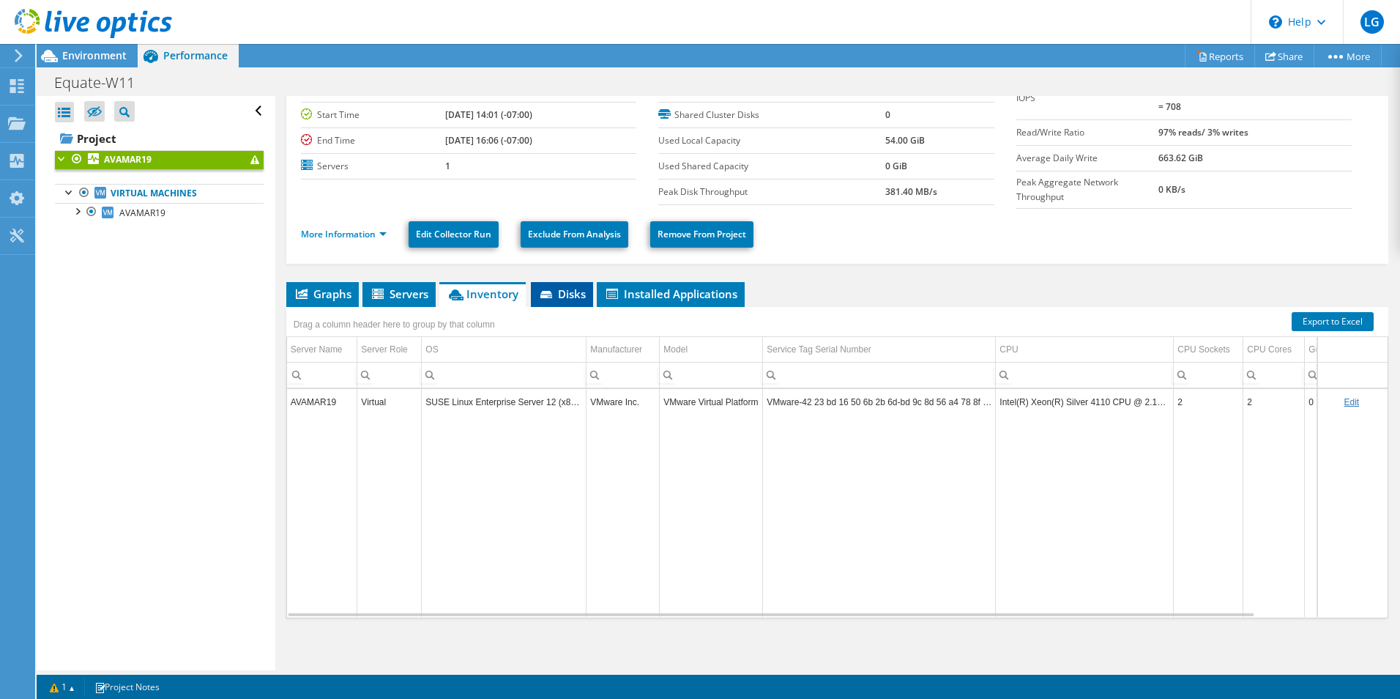
click at [564, 289] on span "Disks" at bounding box center [562, 293] width 48 height 15
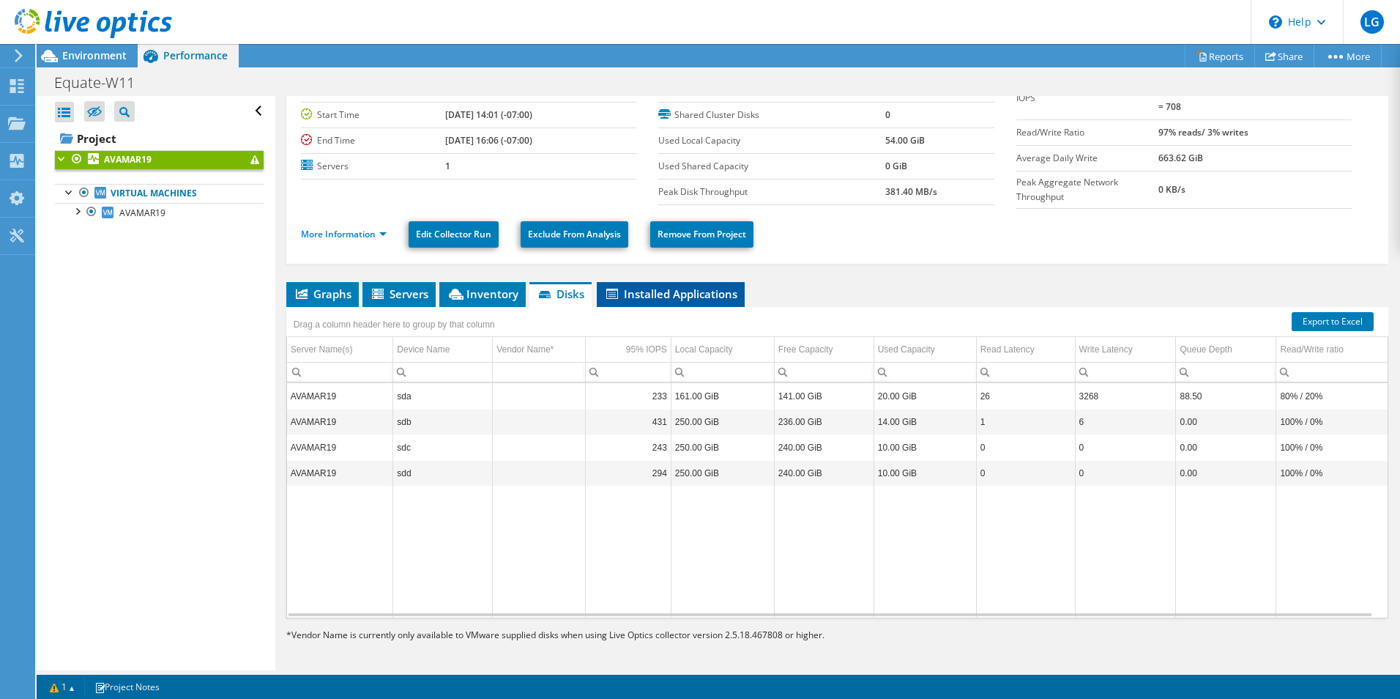
click at [684, 289] on span "Installed Applications" at bounding box center [670, 293] width 133 height 15
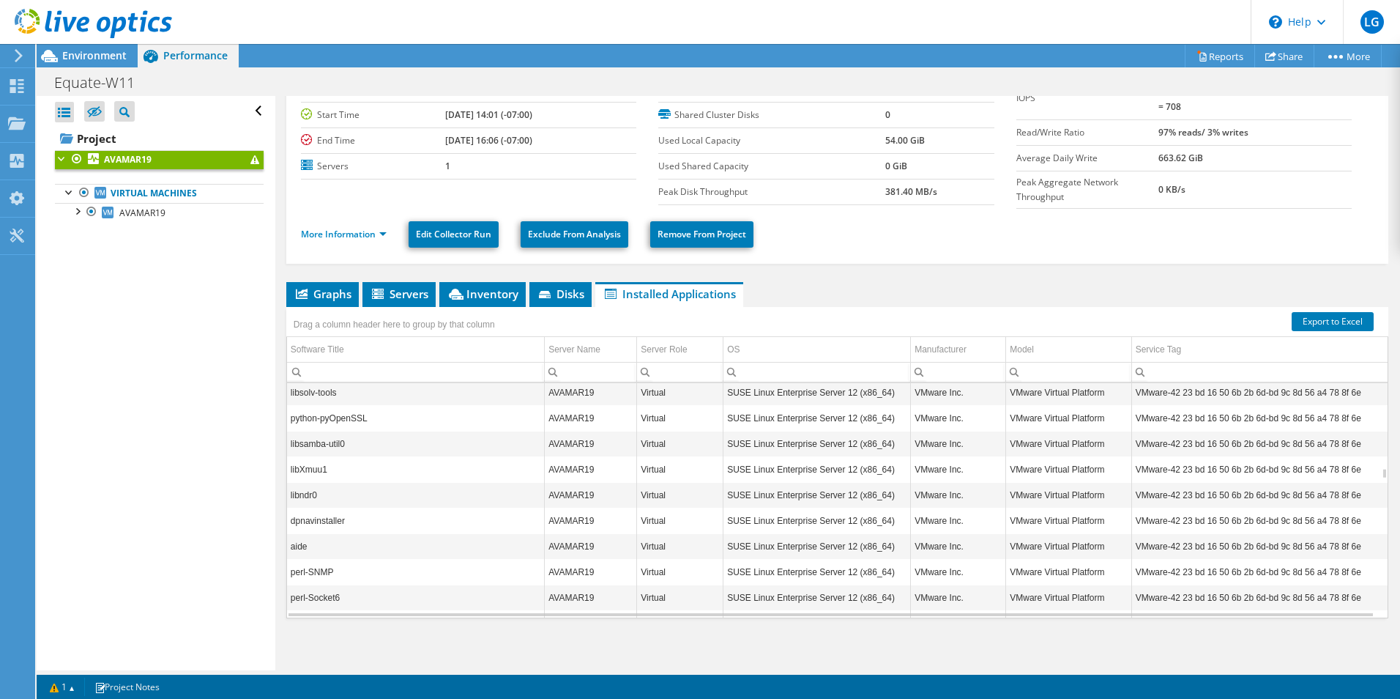
scroll to position [5274, 0]
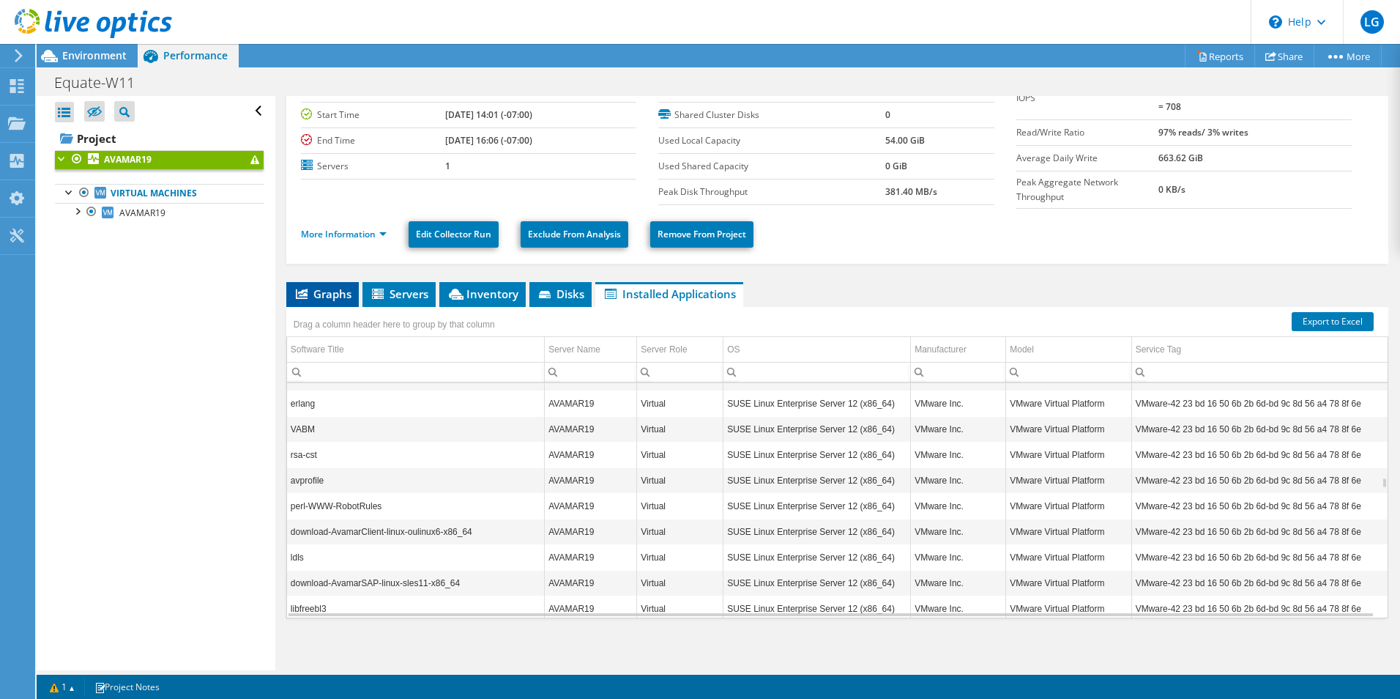
click at [328, 287] on span "Graphs" at bounding box center [323, 293] width 58 height 15
